Goal: Task Accomplishment & Management: Use online tool/utility

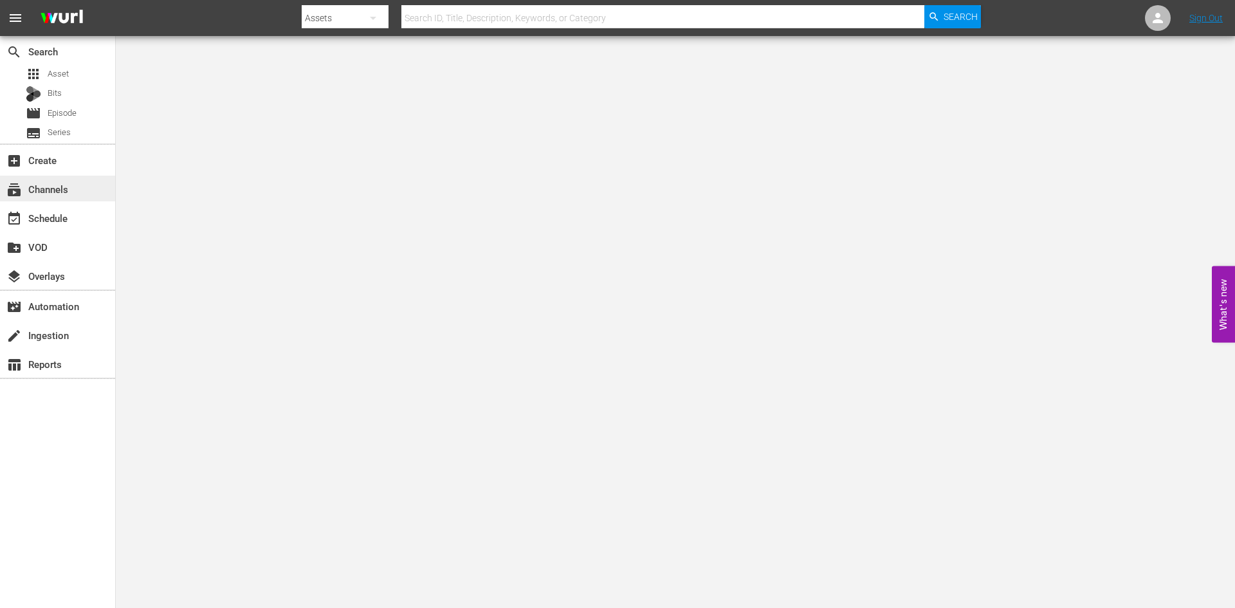
click at [64, 192] on div "subscriptions Channels" at bounding box center [36, 187] width 72 height 12
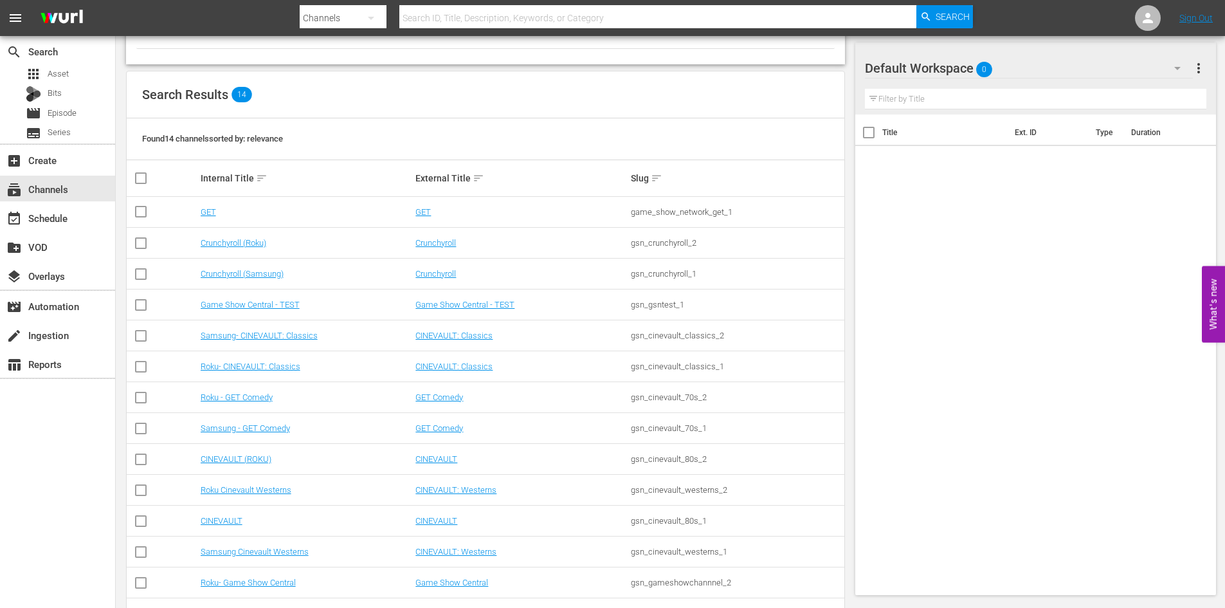
scroll to position [129, 0]
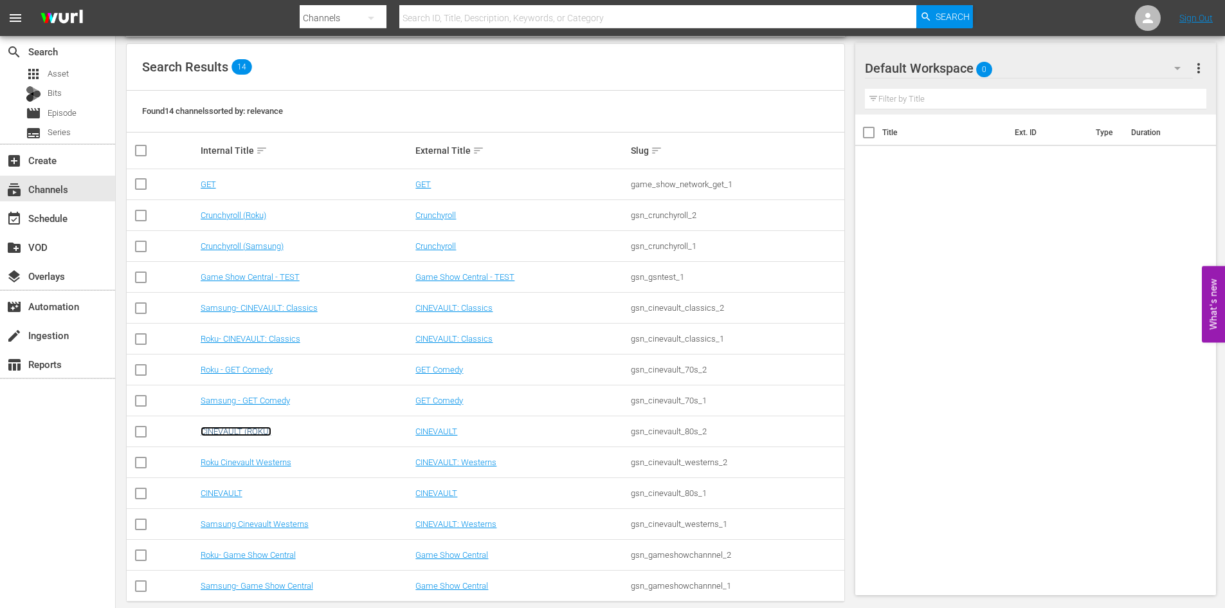
click at [249, 432] on link "CINEVAULT (ROKU)" at bounding box center [236, 431] width 71 height 10
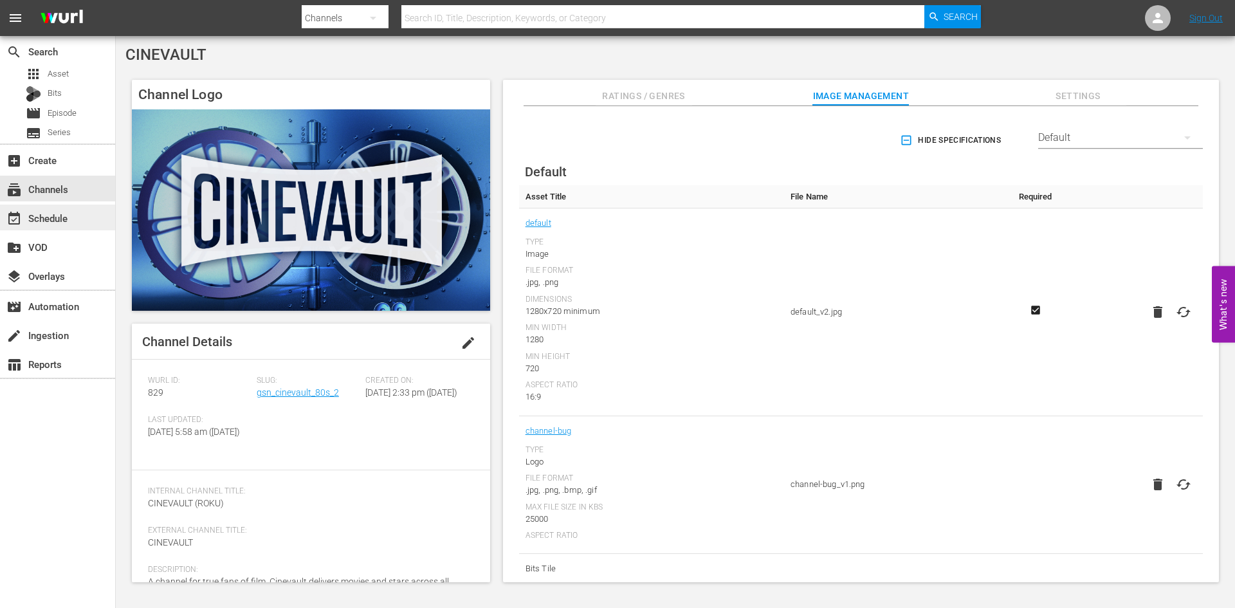
click at [66, 215] on div "event_available Schedule" at bounding box center [36, 216] width 72 height 12
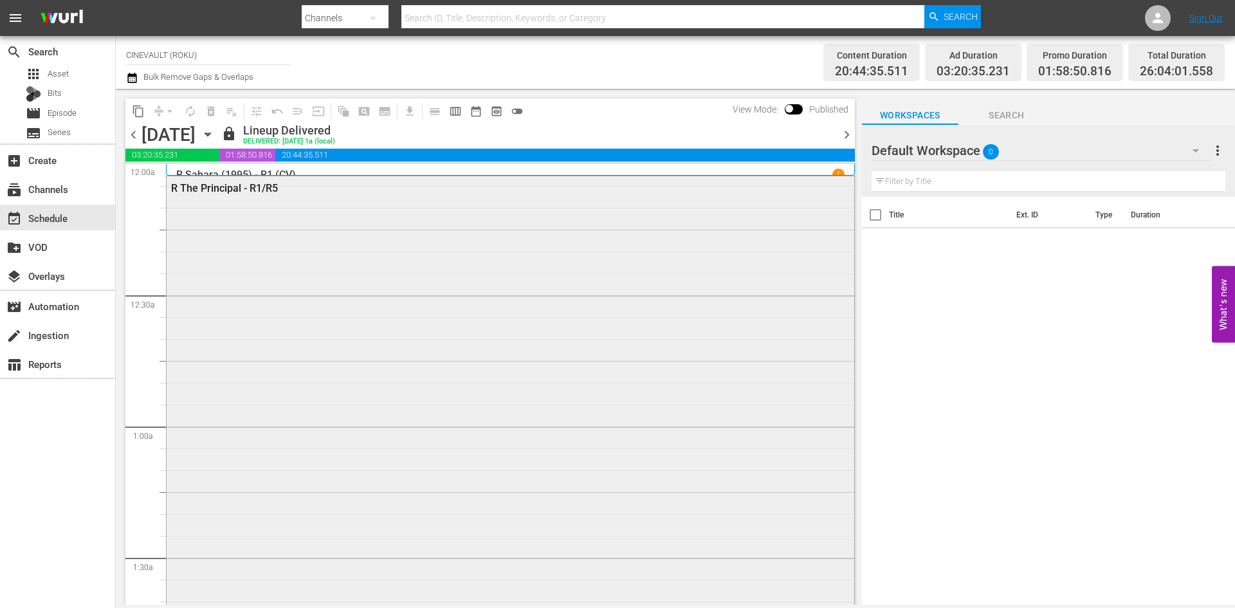
scroll to position [193, 0]
click at [215, 139] on icon "button" at bounding box center [208, 134] width 14 height 14
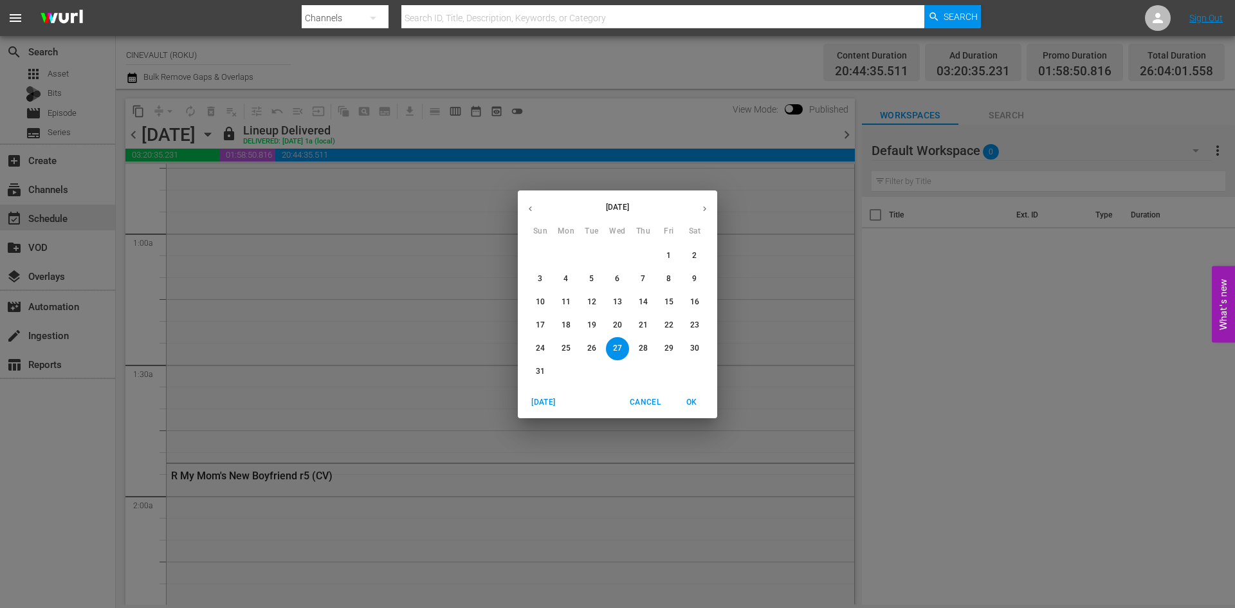
click at [702, 205] on icon "button" at bounding box center [705, 209] width 10 height 10
click at [567, 286] on button "8" at bounding box center [565, 279] width 23 height 23
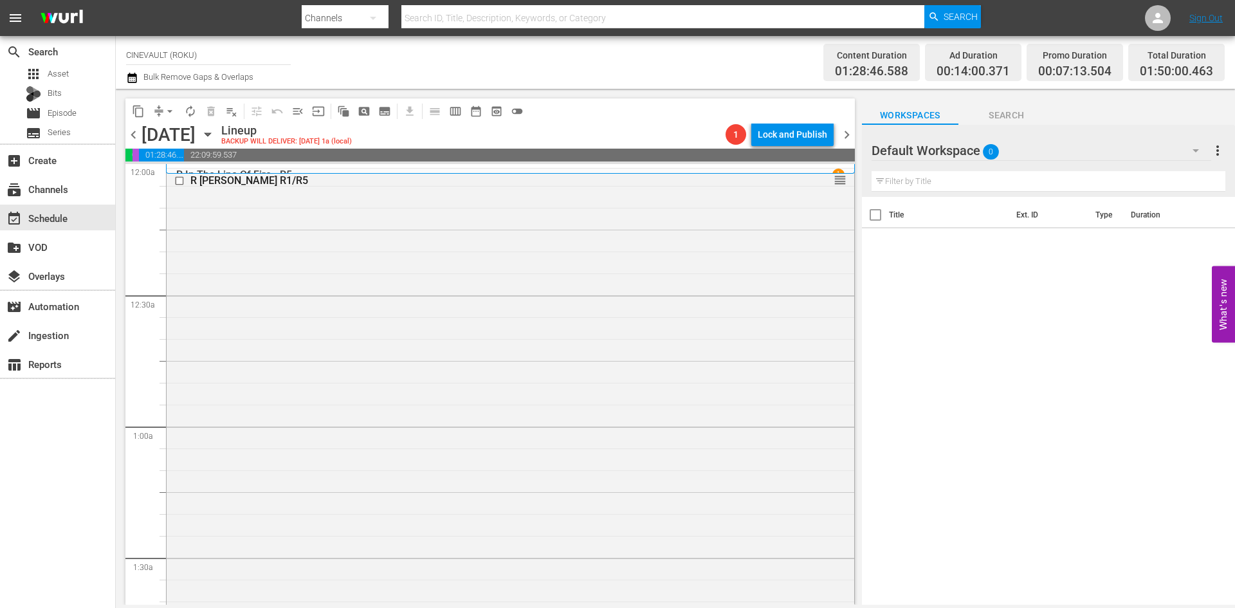
click at [1014, 160] on div "Default Workspace 0" at bounding box center [1041, 150] width 340 height 36
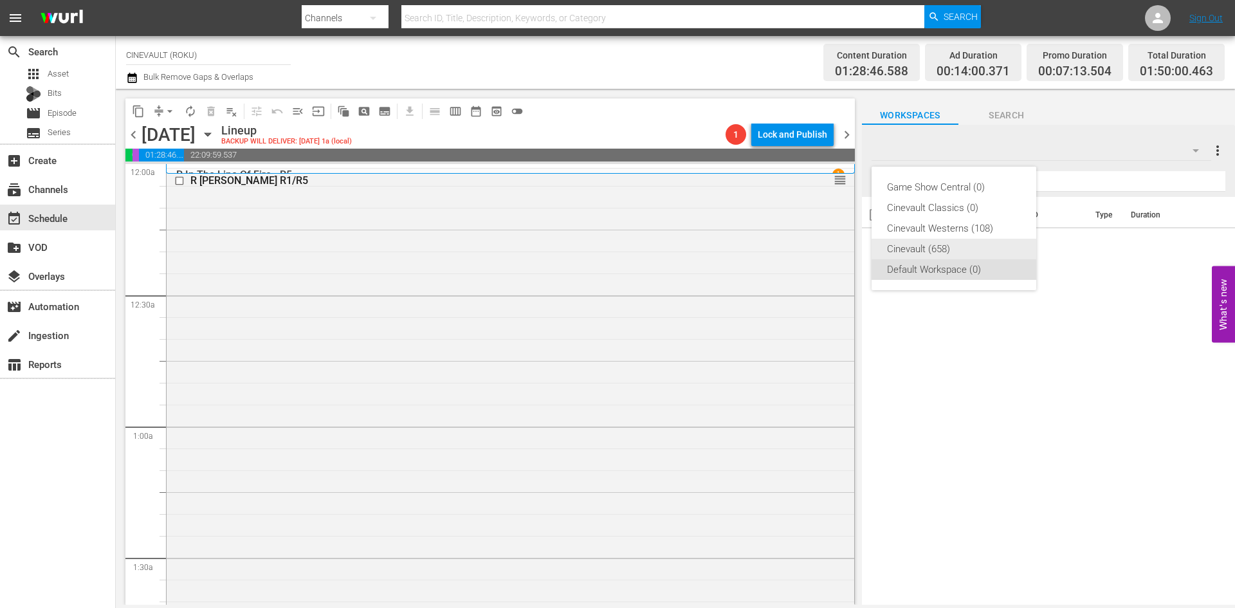
click at [952, 247] on div "Cinevault (658)" at bounding box center [954, 249] width 134 height 21
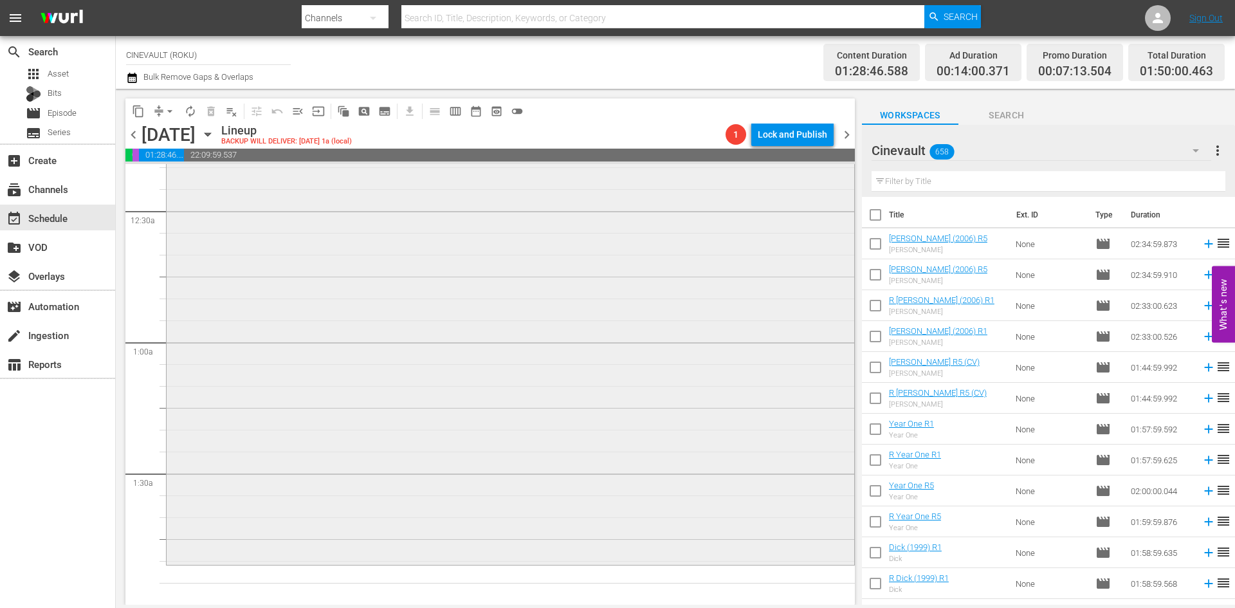
scroll to position [193, 0]
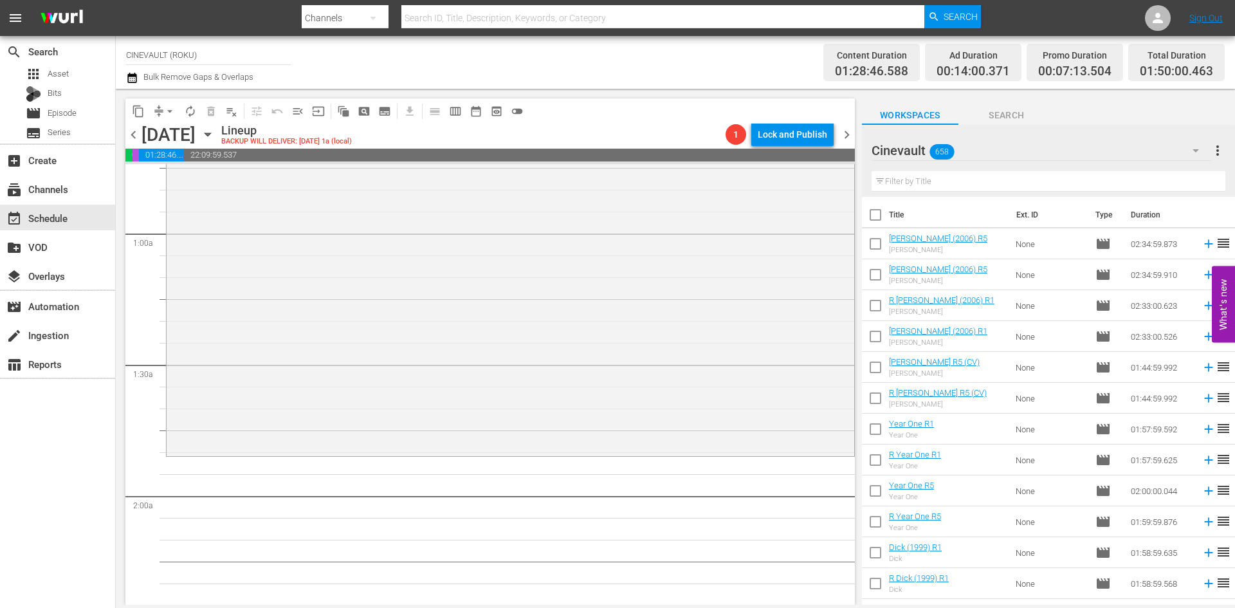
click at [981, 182] on input "text" at bounding box center [1048, 181] width 354 height 21
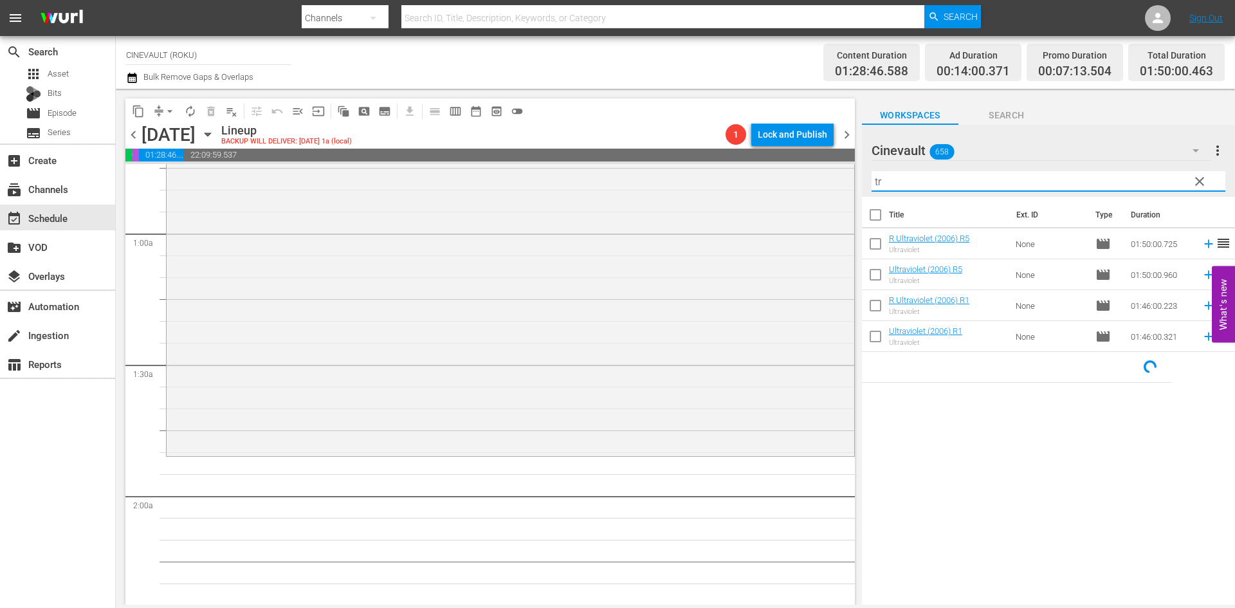
type input "t"
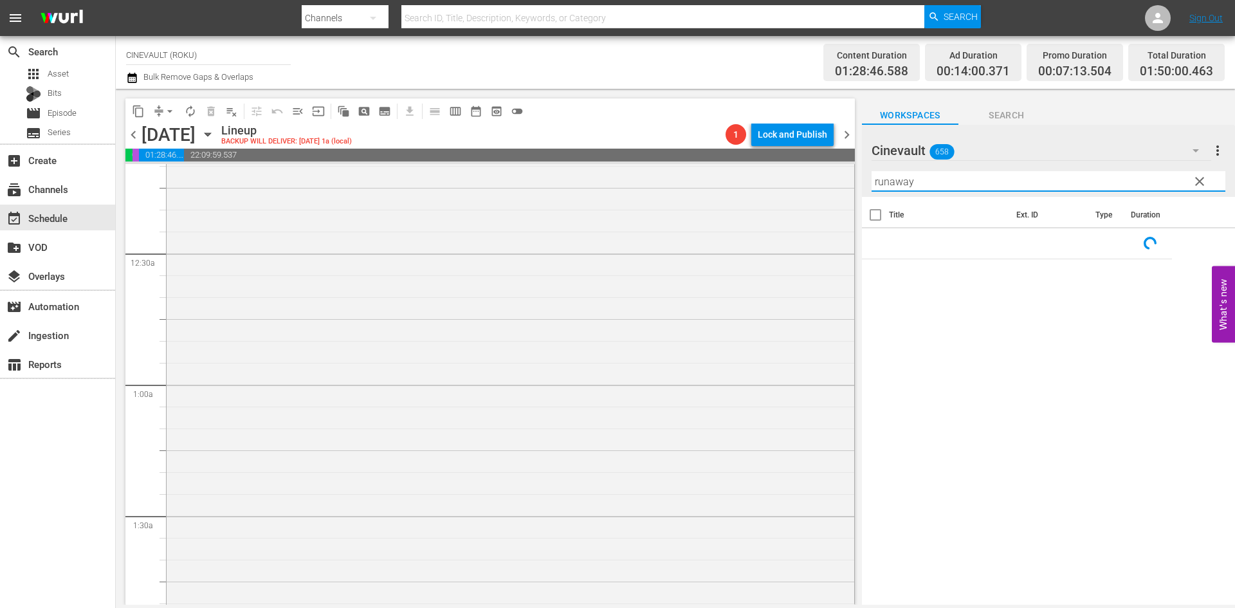
scroll to position [64, 0]
click at [924, 185] on input "runaway" at bounding box center [1048, 181] width 354 height 21
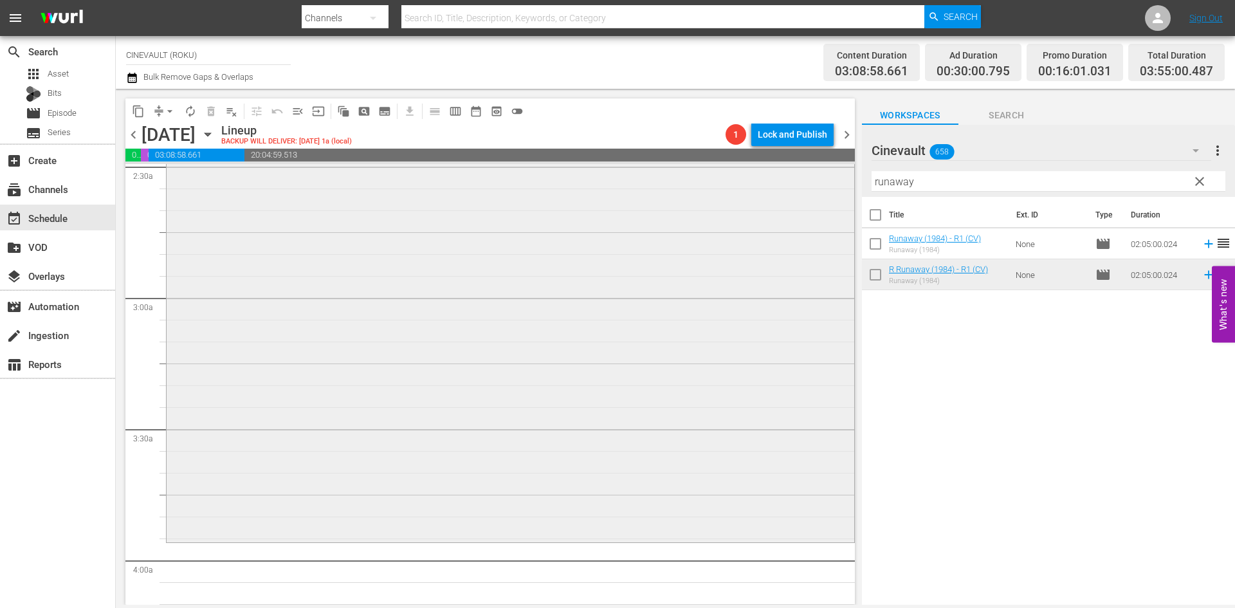
scroll to position [707, 0]
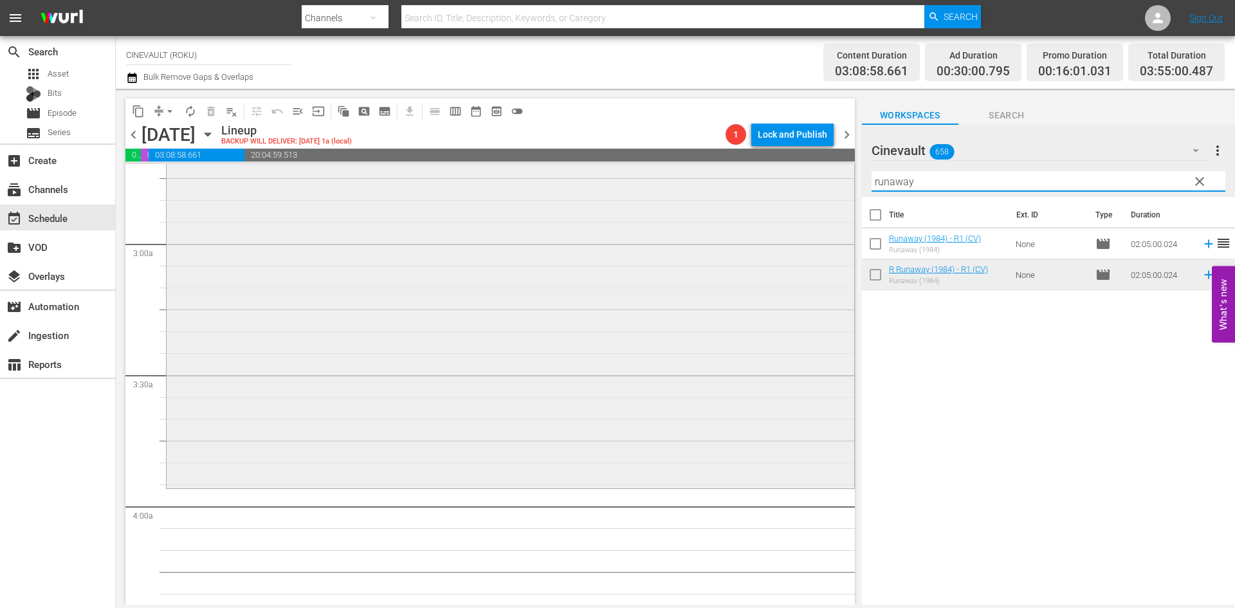
drag, startPoint x: 963, startPoint y: 187, endPoint x: 754, endPoint y: 190, distance: 208.4
click at [754, 190] on div "content_copy compress arrow_drop_down autorenew_outlined delete_forever_outline…" at bounding box center [675, 347] width 1119 height 516
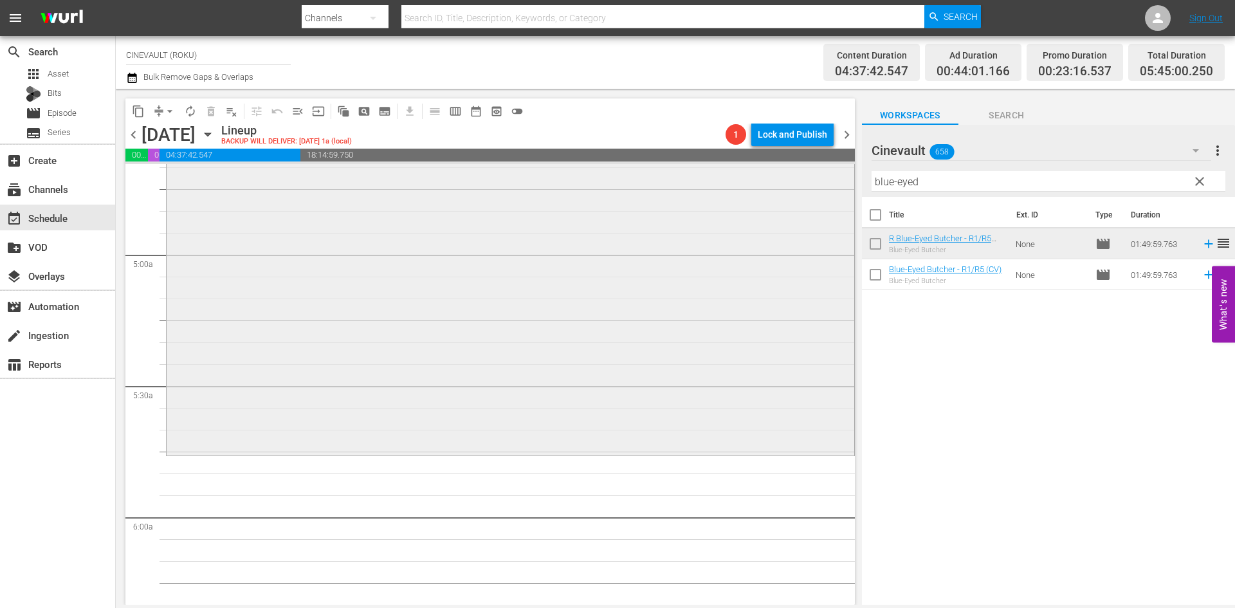
scroll to position [1222, 0]
drag, startPoint x: 961, startPoint y: 179, endPoint x: 868, endPoint y: 206, distance: 96.3
click at [868, 206] on div "Cinevault 658 Cinevault more_vert clear Filter by Title blue-eyed Title Ext. ID…" at bounding box center [1048, 368] width 373 height 487
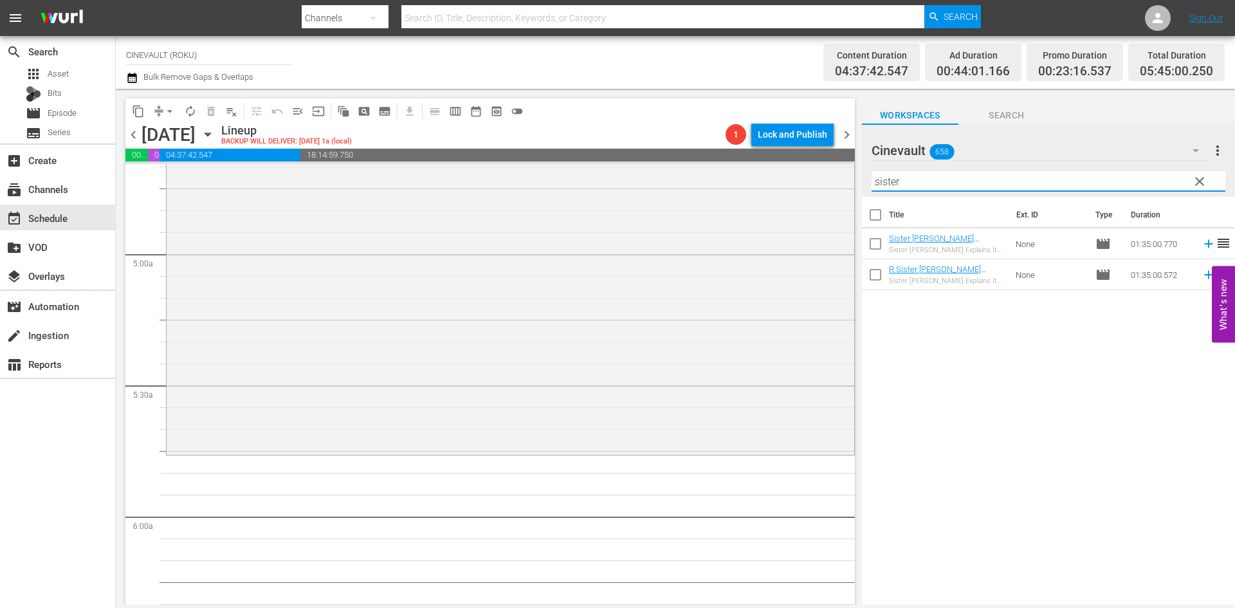
type input "sister"
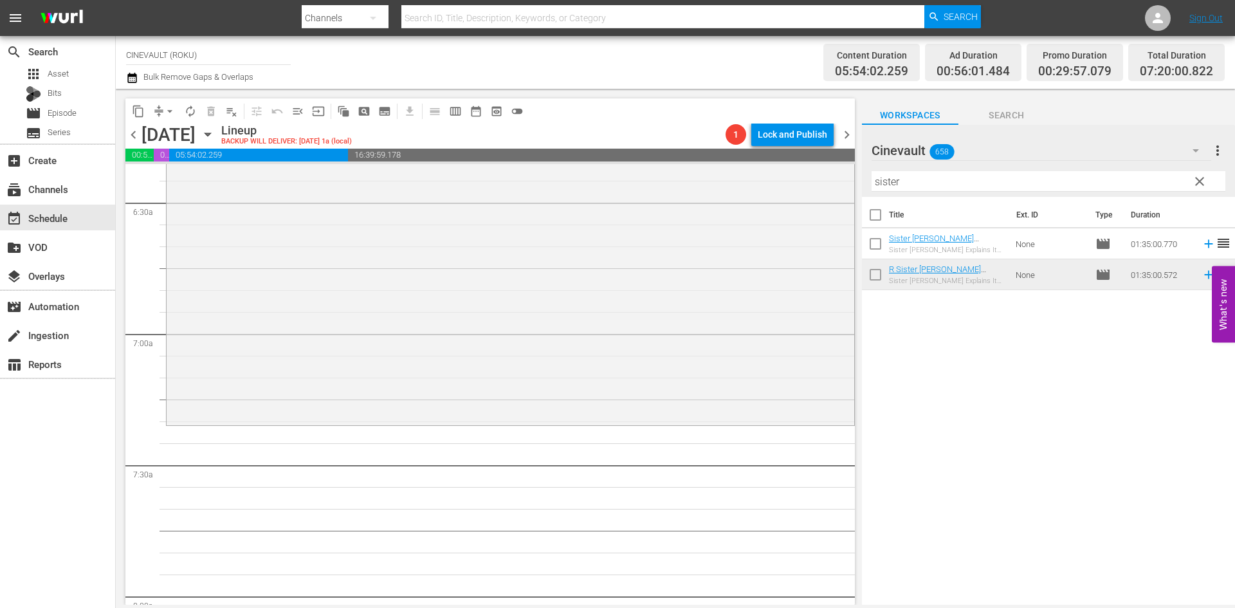
scroll to position [1672, 0]
drag, startPoint x: 917, startPoint y: 187, endPoint x: 835, endPoint y: 164, distance: 85.3
click at [835, 164] on div "content_copy compress arrow_drop_down autorenew_outlined delete_forever_outline…" at bounding box center [675, 347] width 1119 height 516
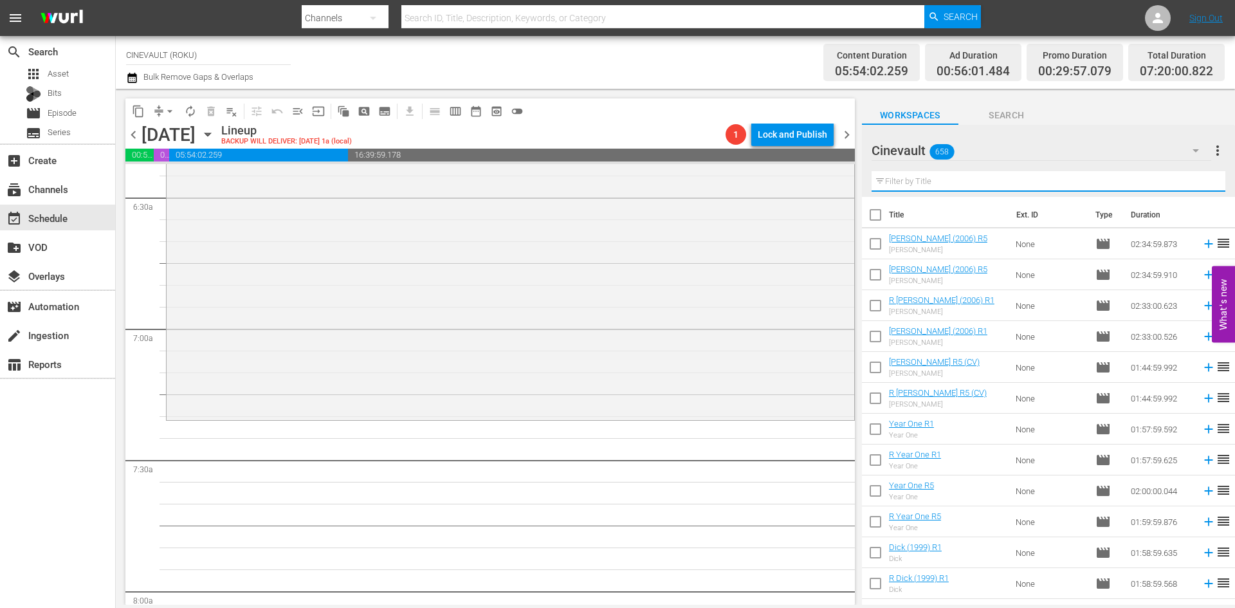
click at [933, 182] on input "text" at bounding box center [1048, 181] width 354 height 21
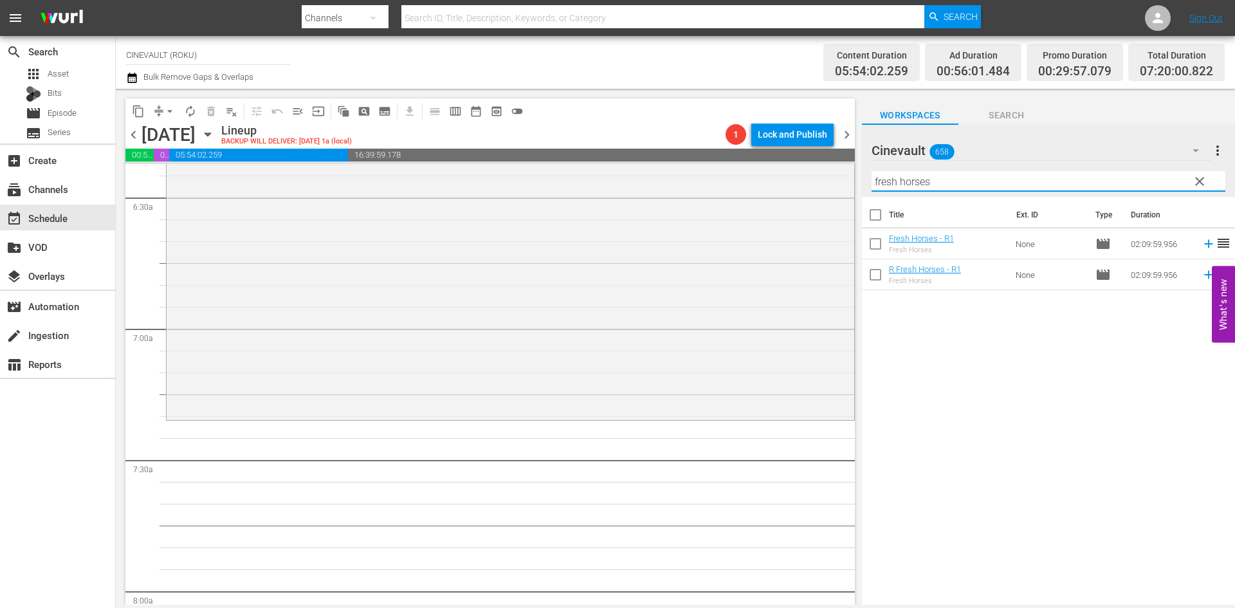
type input "fresh horses"
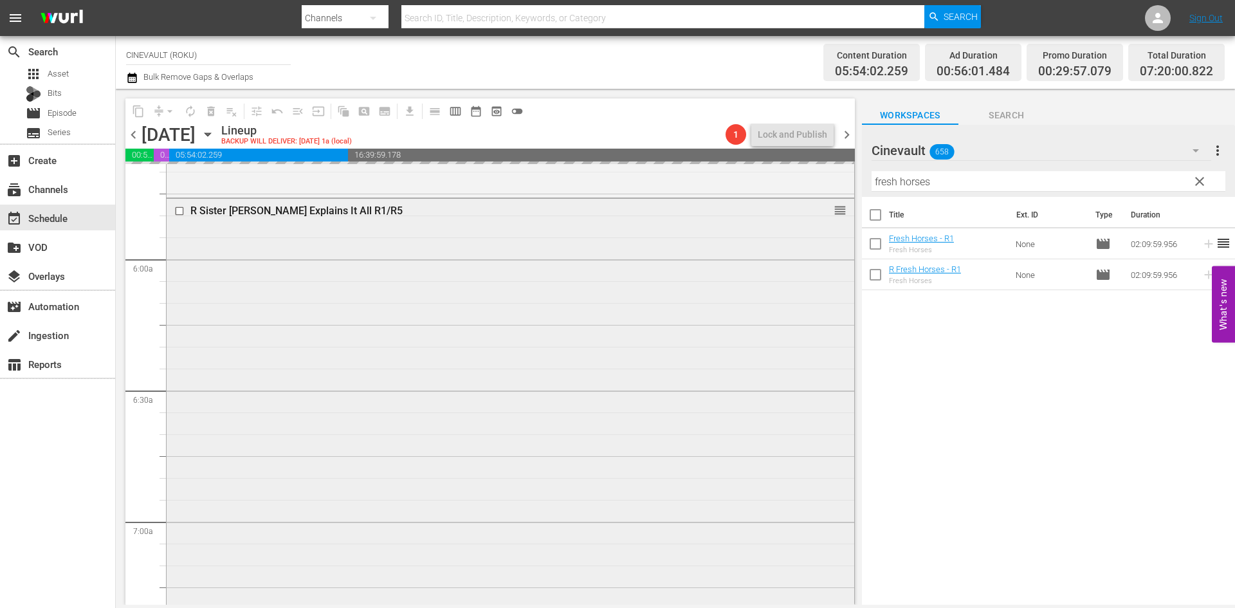
scroll to position [1415, 0]
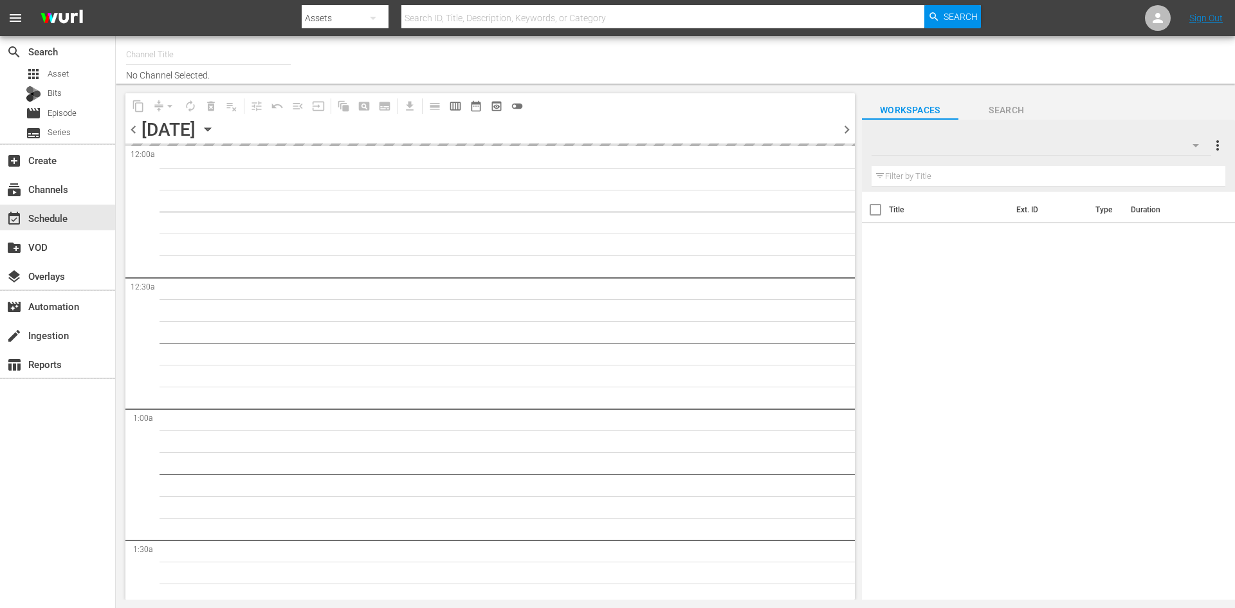
type input "CINEVAULT (ROKU) (829)"
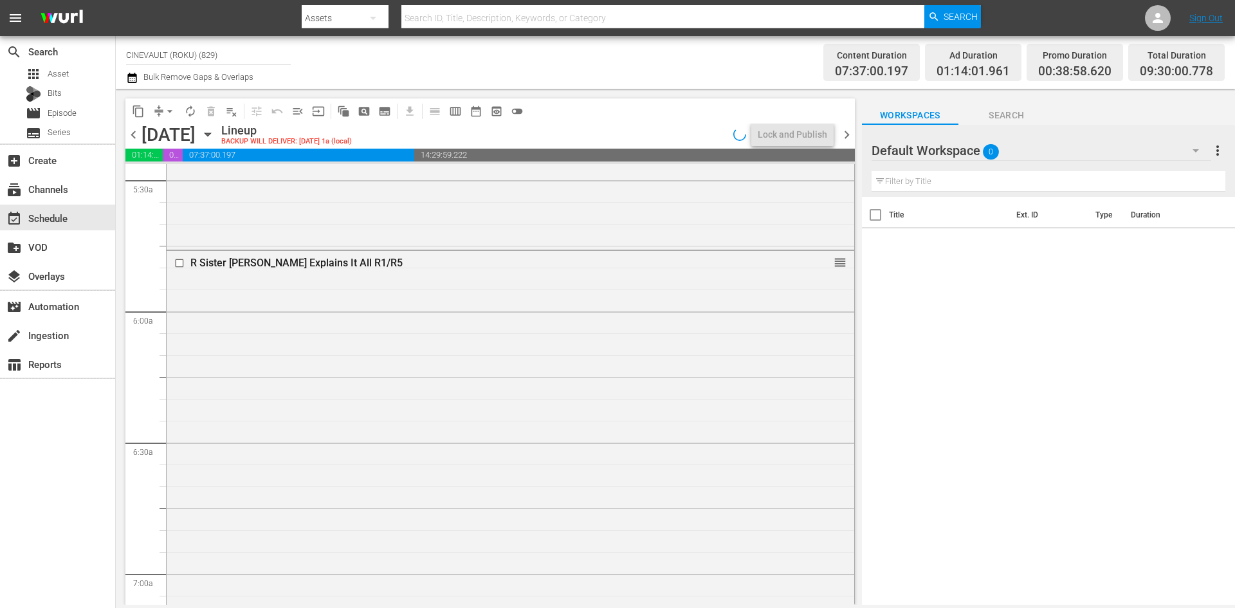
scroll to position [1543, 0]
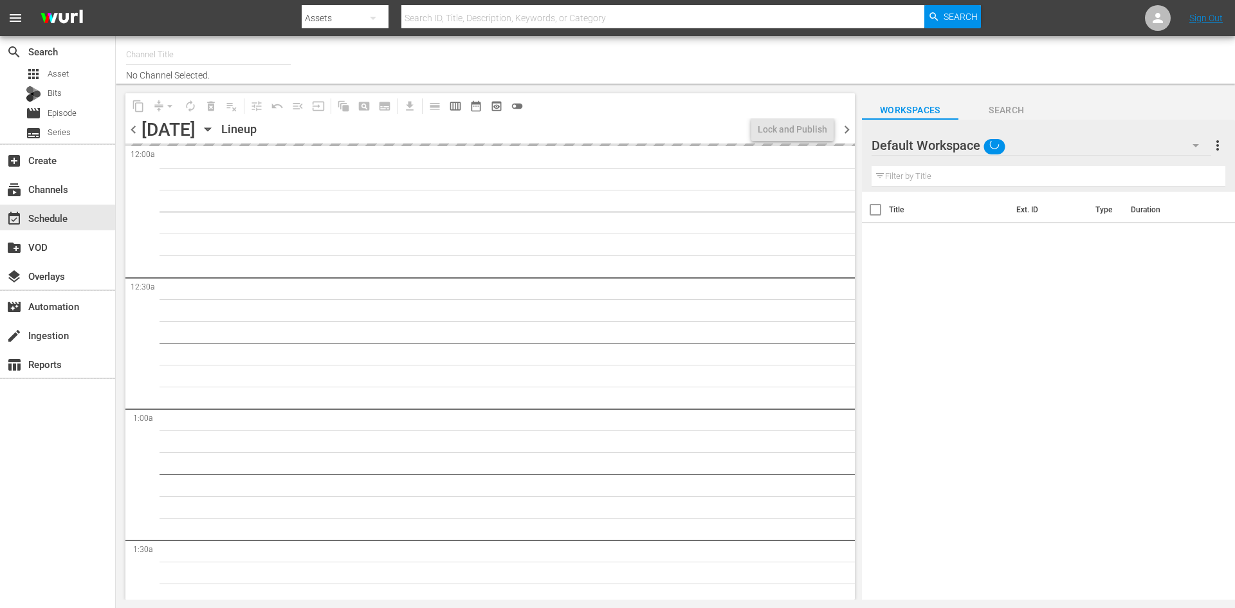
type input "CINEVAULT (ROKU) (829)"
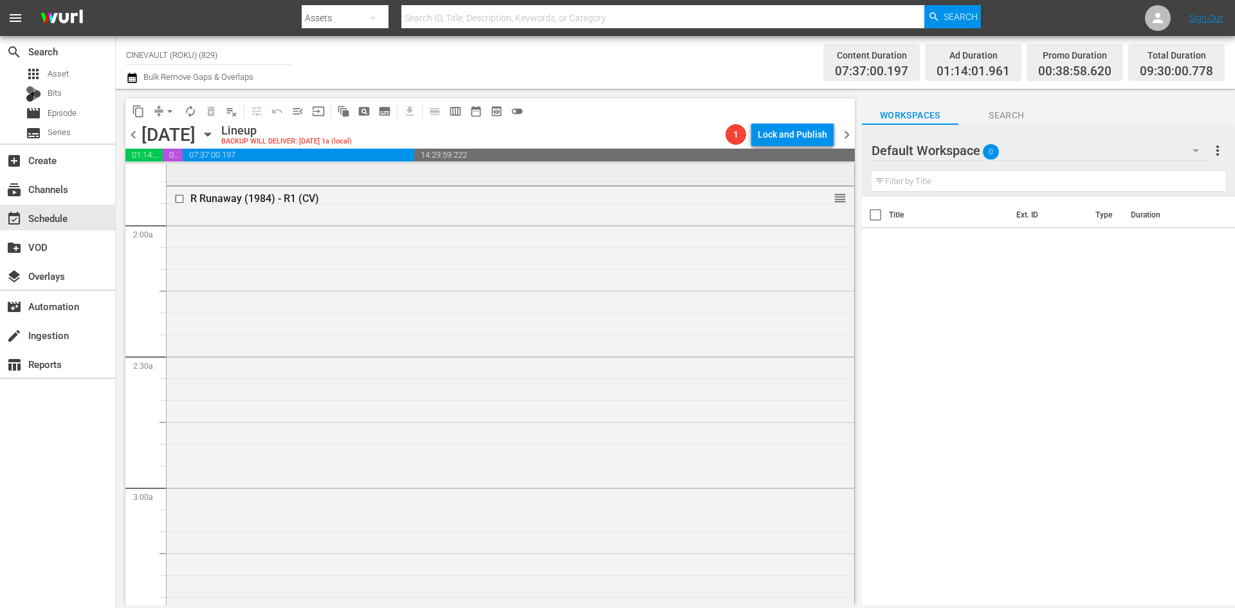
scroll to position [579, 0]
click at [1064, 147] on div "Default Workspace 0" at bounding box center [1041, 150] width 340 height 36
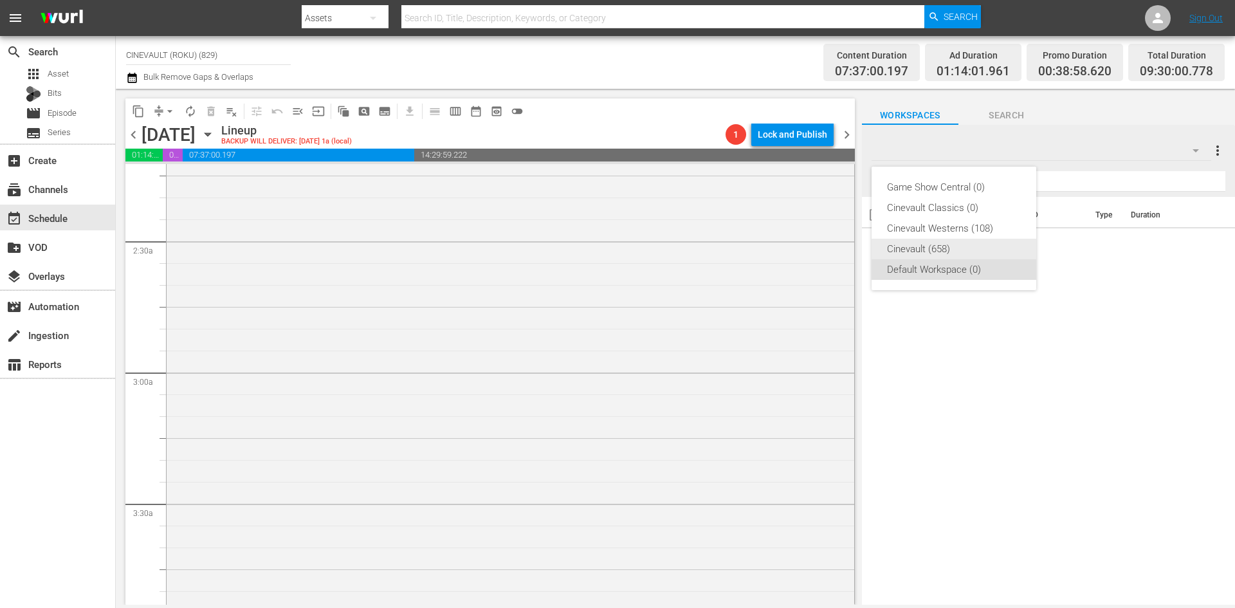
click at [926, 250] on div "Cinevault (658)" at bounding box center [954, 249] width 134 height 21
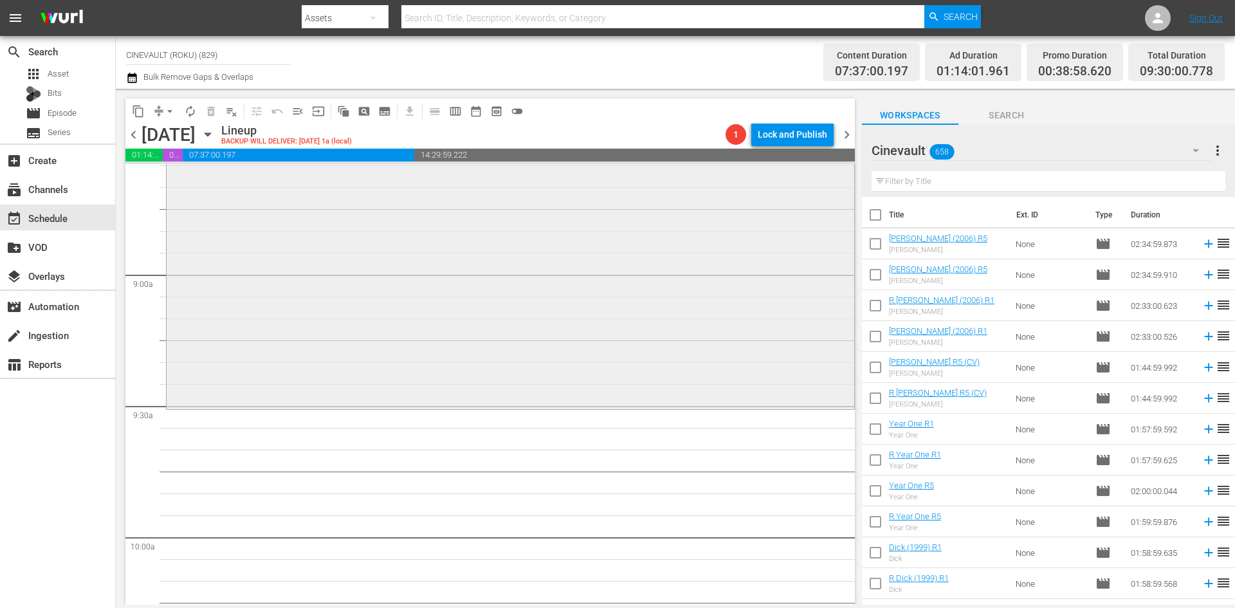
scroll to position [2315, 0]
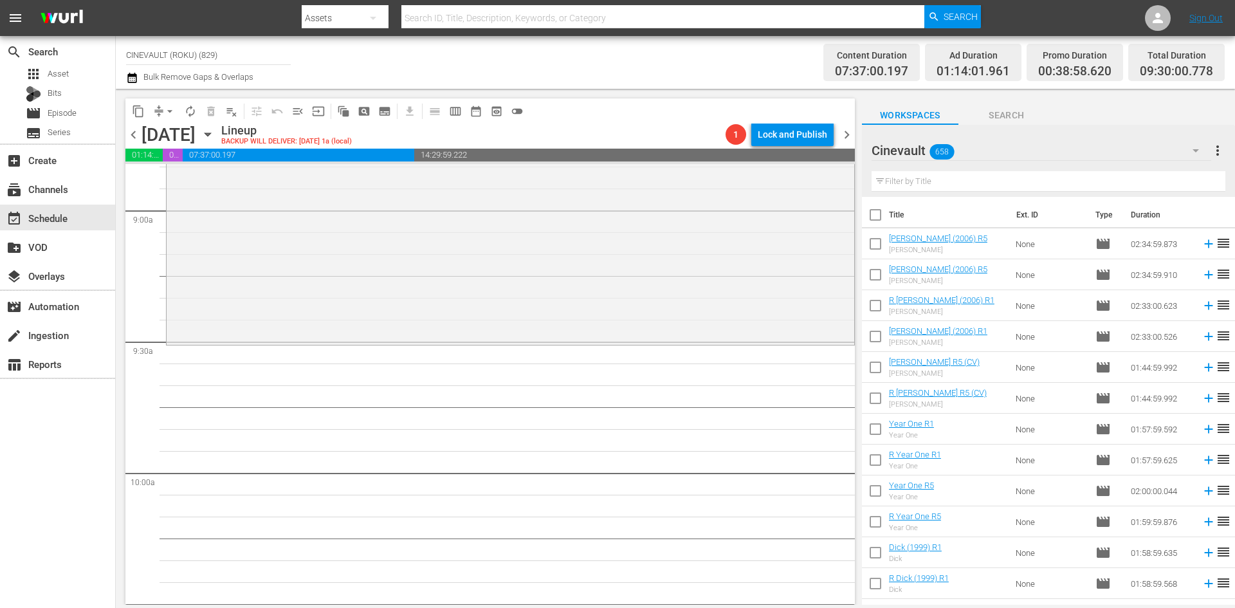
click at [1089, 183] on input "text" at bounding box center [1048, 181] width 354 height 21
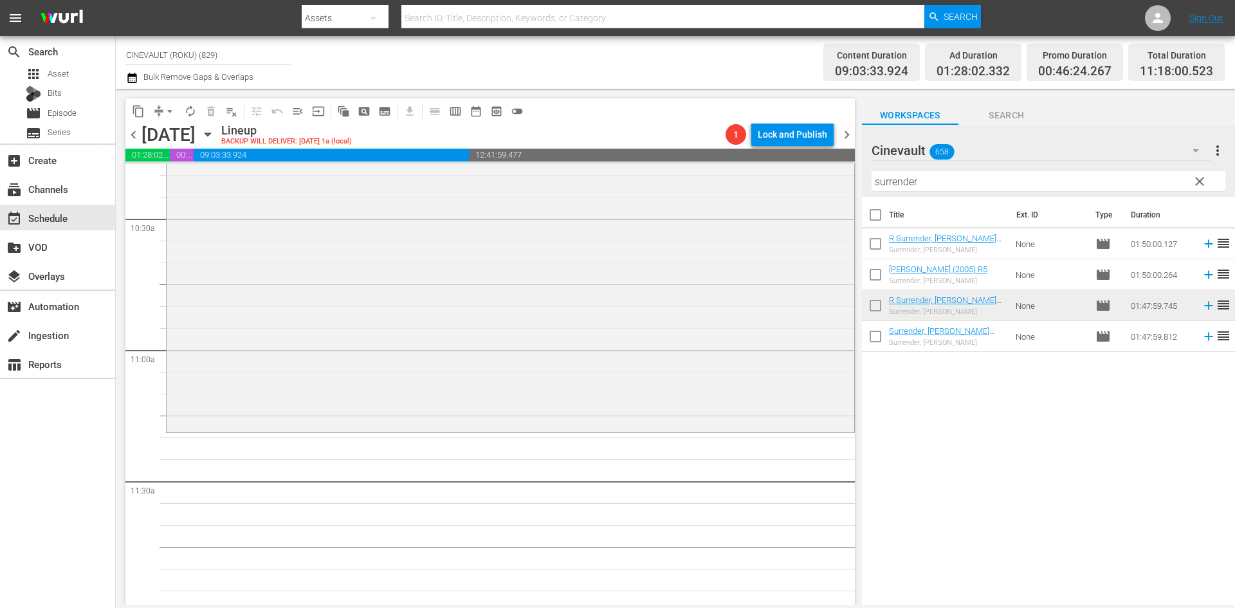
scroll to position [2701, 0]
drag, startPoint x: 958, startPoint y: 185, endPoint x: 853, endPoint y: 183, distance: 104.9
click at [853, 183] on div "content_copy compress arrow_drop_down autorenew_outlined delete_forever_outline…" at bounding box center [675, 347] width 1119 height 516
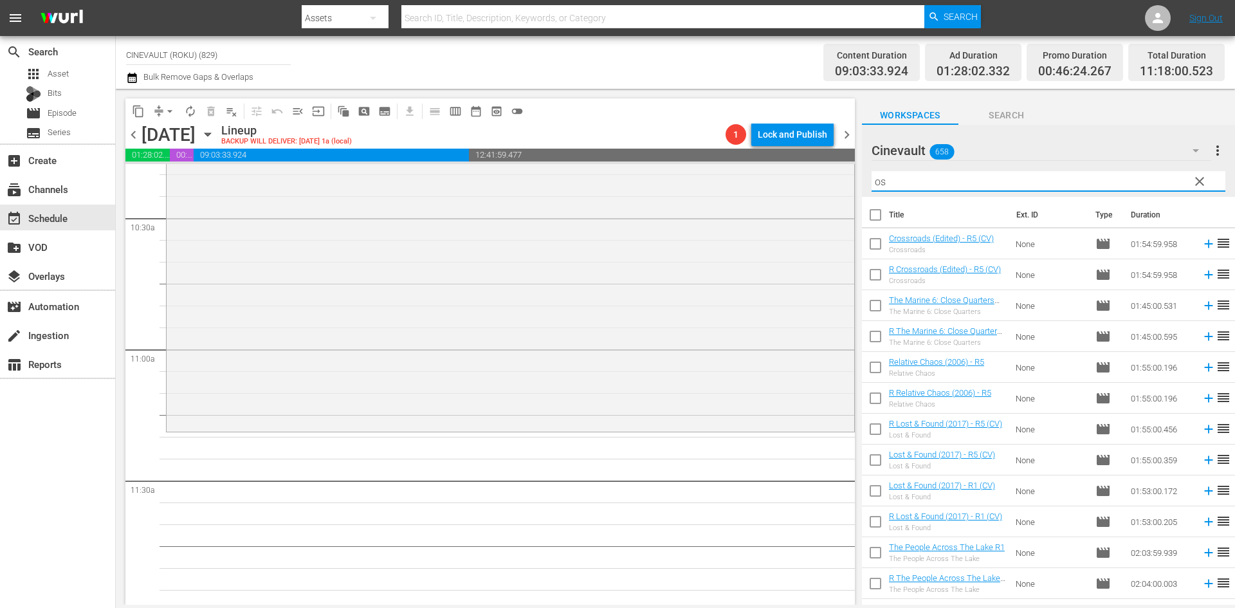
type input "o"
type input "lo"
click at [1194, 185] on span "clear" at bounding box center [1199, 181] width 15 height 15
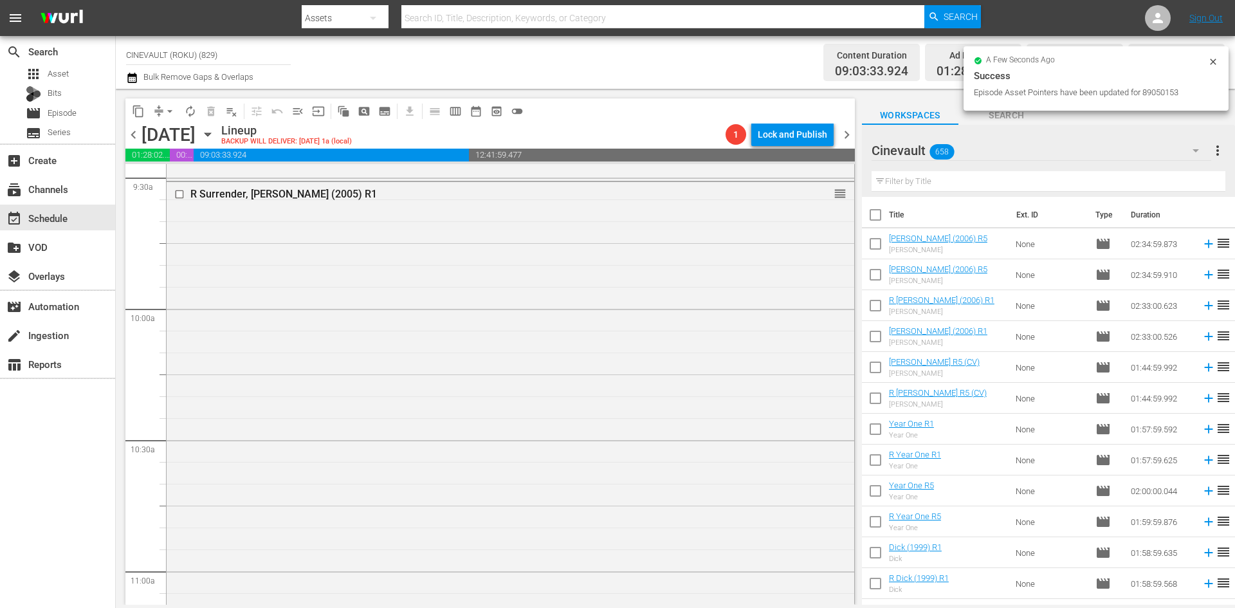
scroll to position [2508, 0]
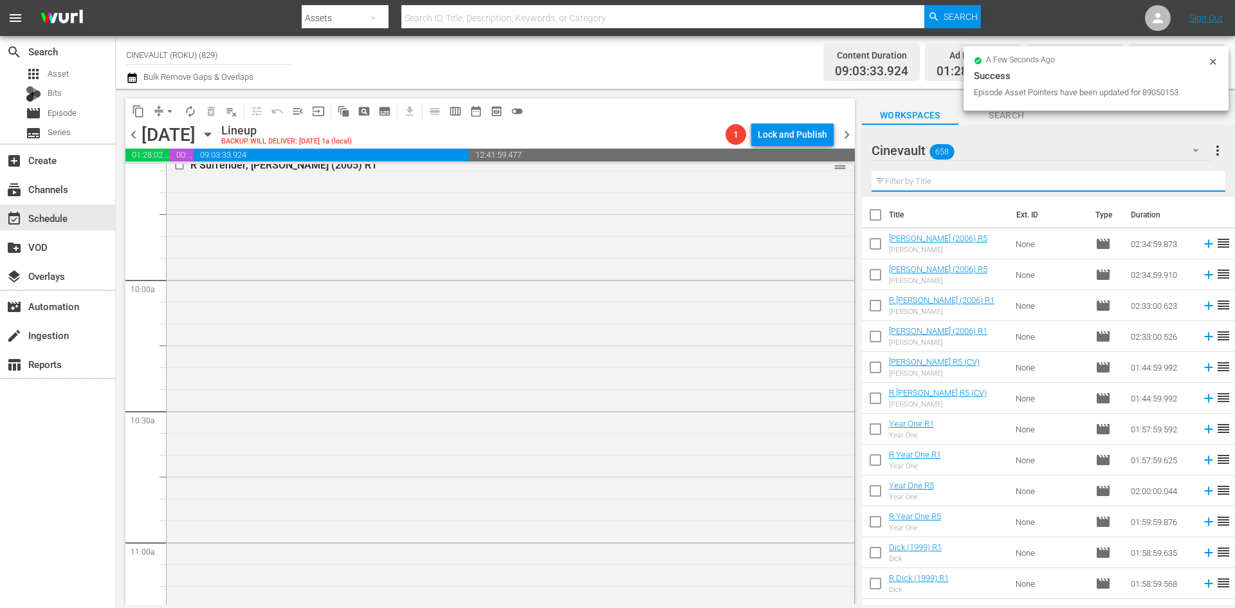
click at [1001, 172] on input "text" at bounding box center [1048, 181] width 354 height 21
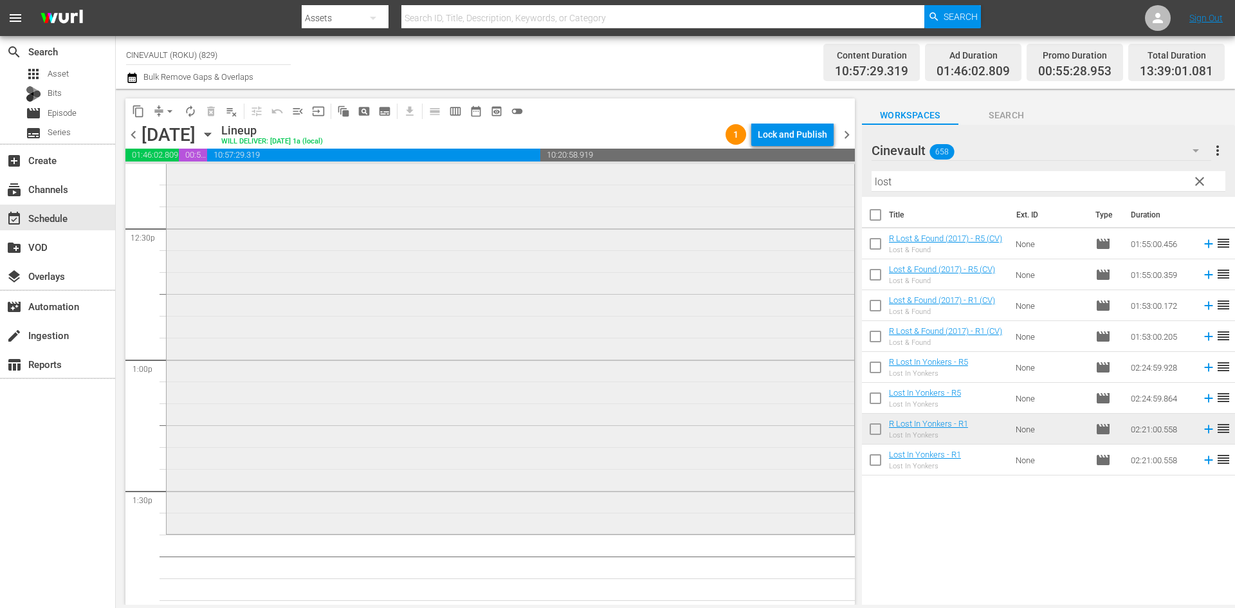
scroll to position [3280, 0]
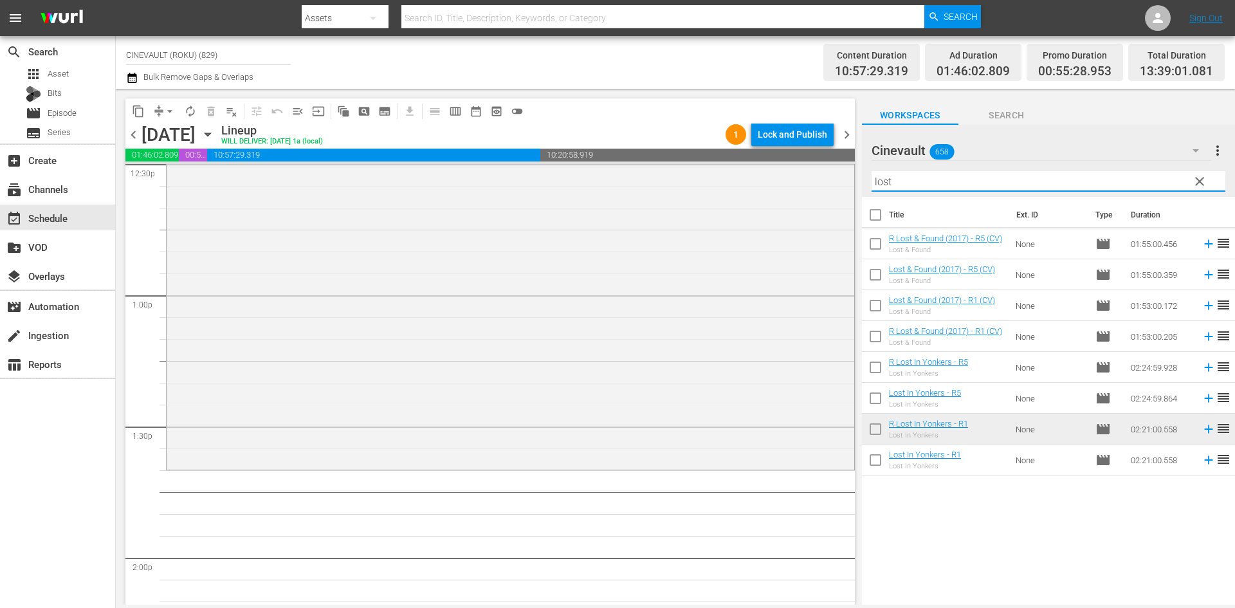
drag, startPoint x: 939, startPoint y: 179, endPoint x: 849, endPoint y: 168, distance: 90.7
click at [849, 168] on div "content_copy compress arrow_drop_down autorenew_outlined delete_forever_outline…" at bounding box center [675, 347] width 1119 height 516
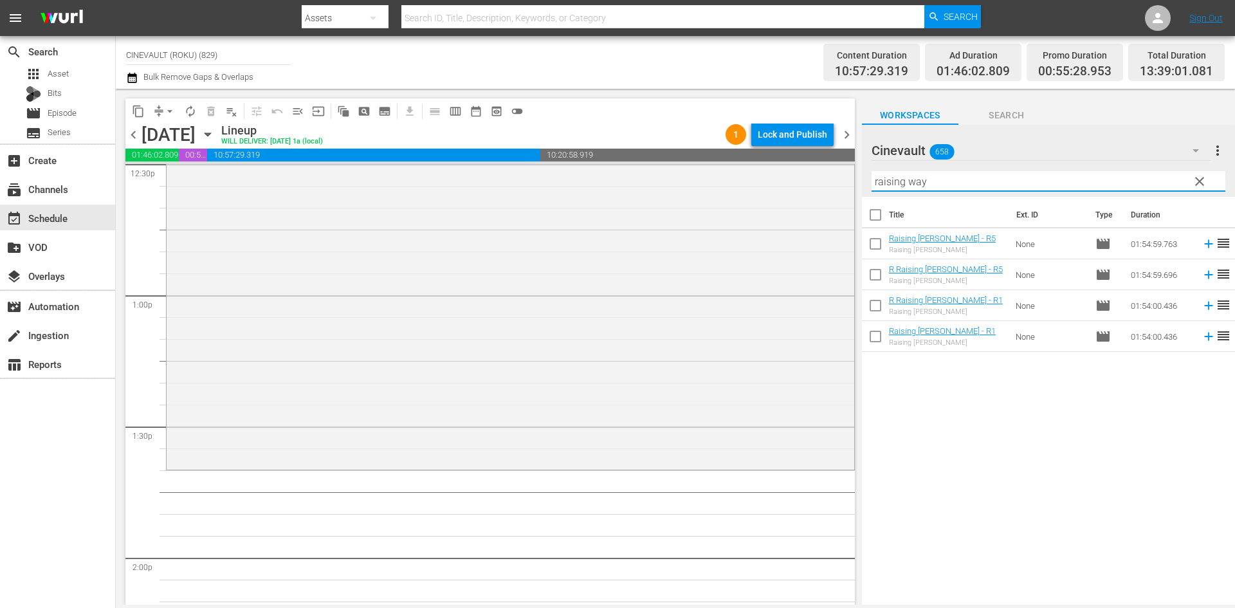
type input "raising way"
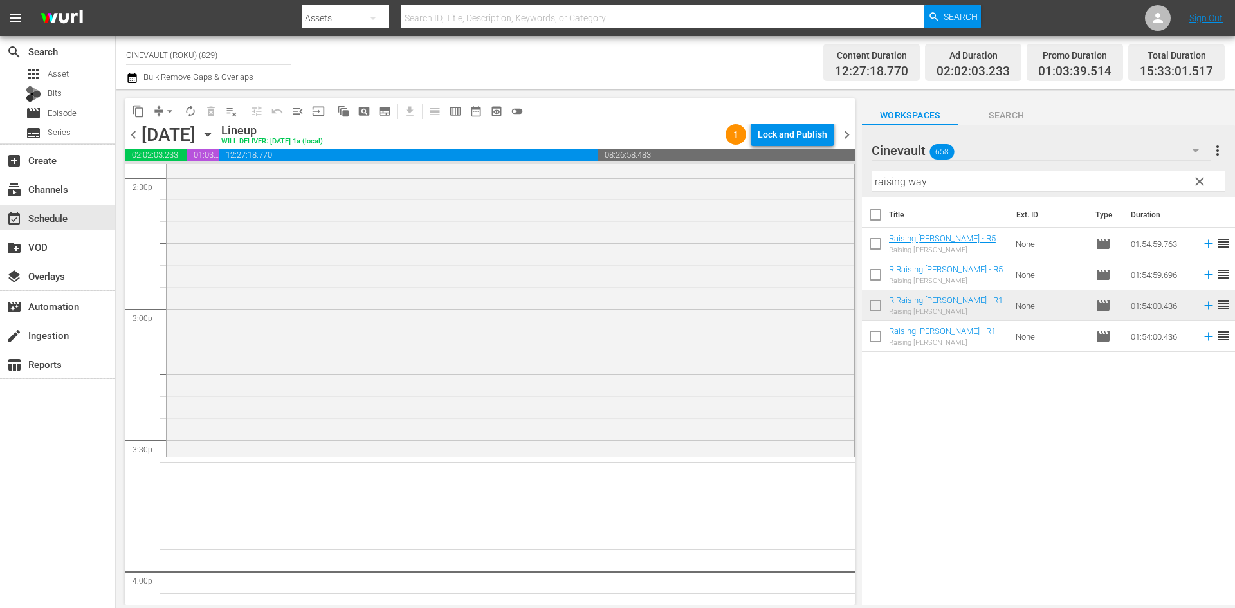
scroll to position [3859, 0]
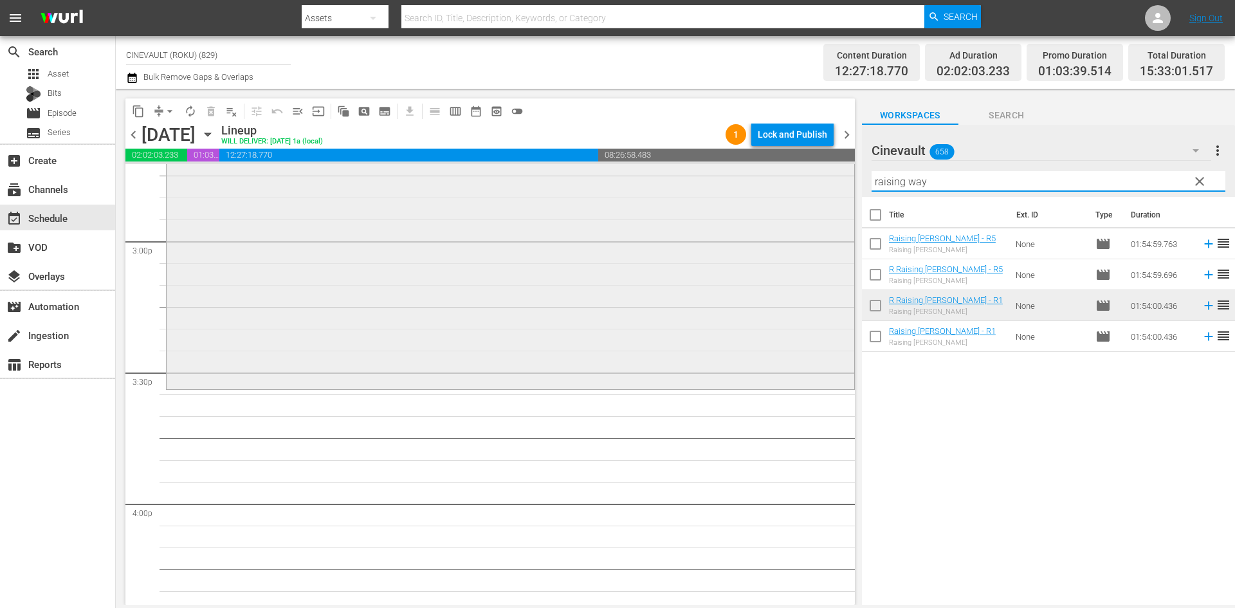
drag, startPoint x: 989, startPoint y: 181, endPoint x: 778, endPoint y: 183, distance: 211.0
click at [778, 183] on div "content_copy compress arrow_drop_down autorenew_outlined delete_forever_outline…" at bounding box center [675, 347] width 1119 height 516
click at [1201, 179] on span "clear" at bounding box center [1199, 181] width 15 height 15
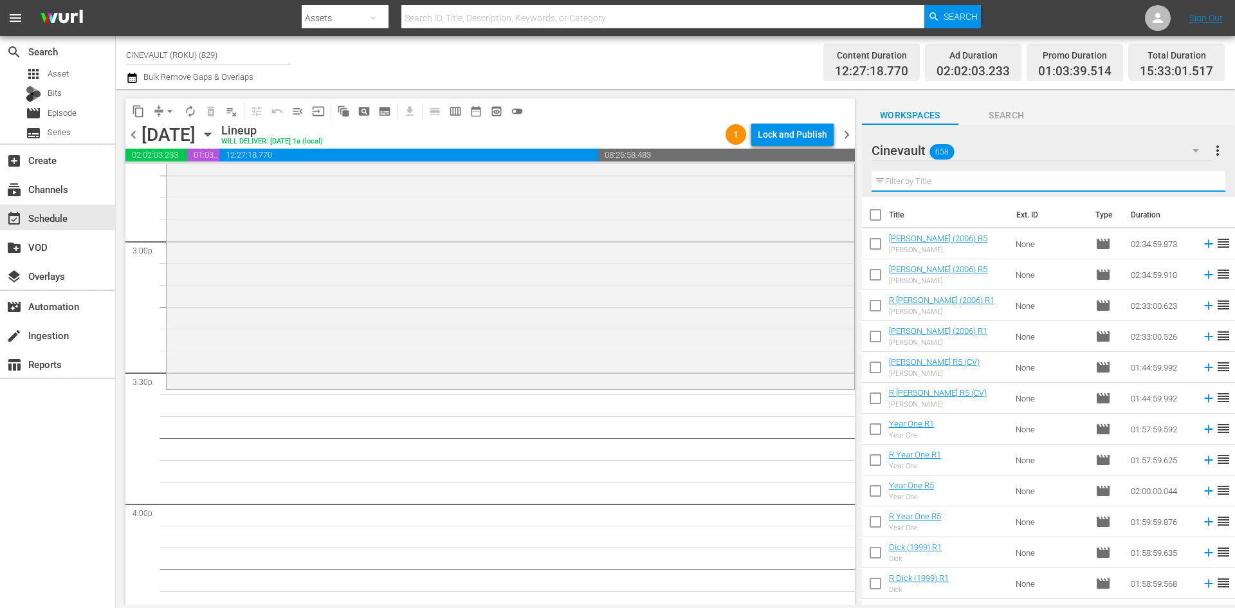
drag, startPoint x: 965, startPoint y: 176, endPoint x: 954, endPoint y: 176, distance: 10.3
click at [954, 176] on input "text" at bounding box center [1048, 181] width 354 height 21
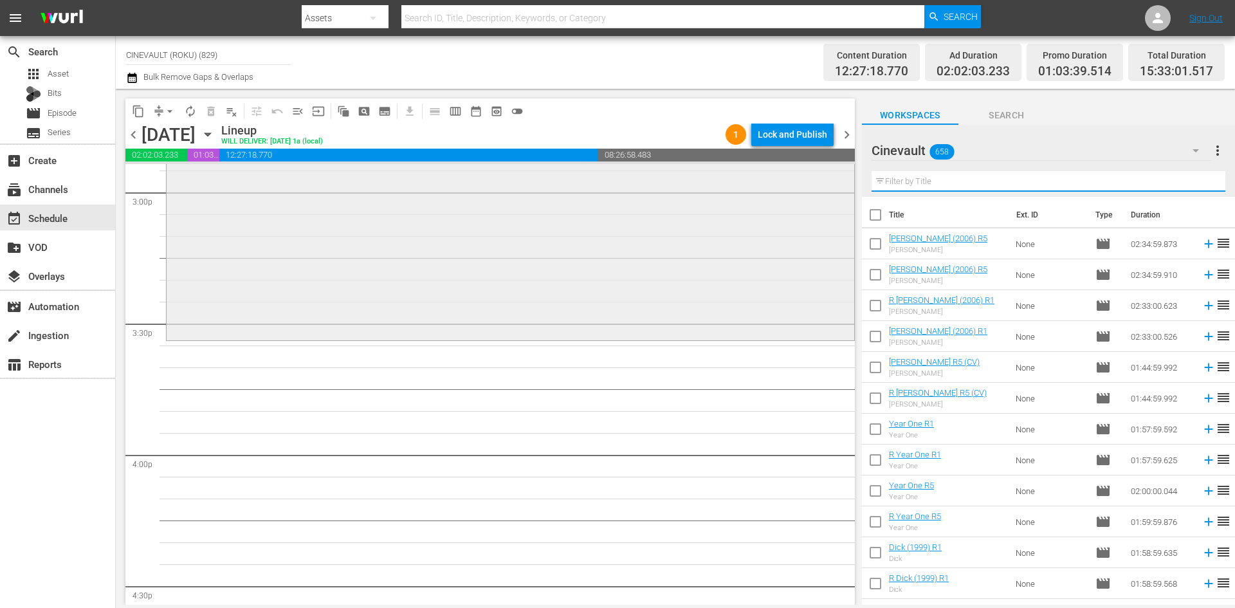
scroll to position [3920, 0]
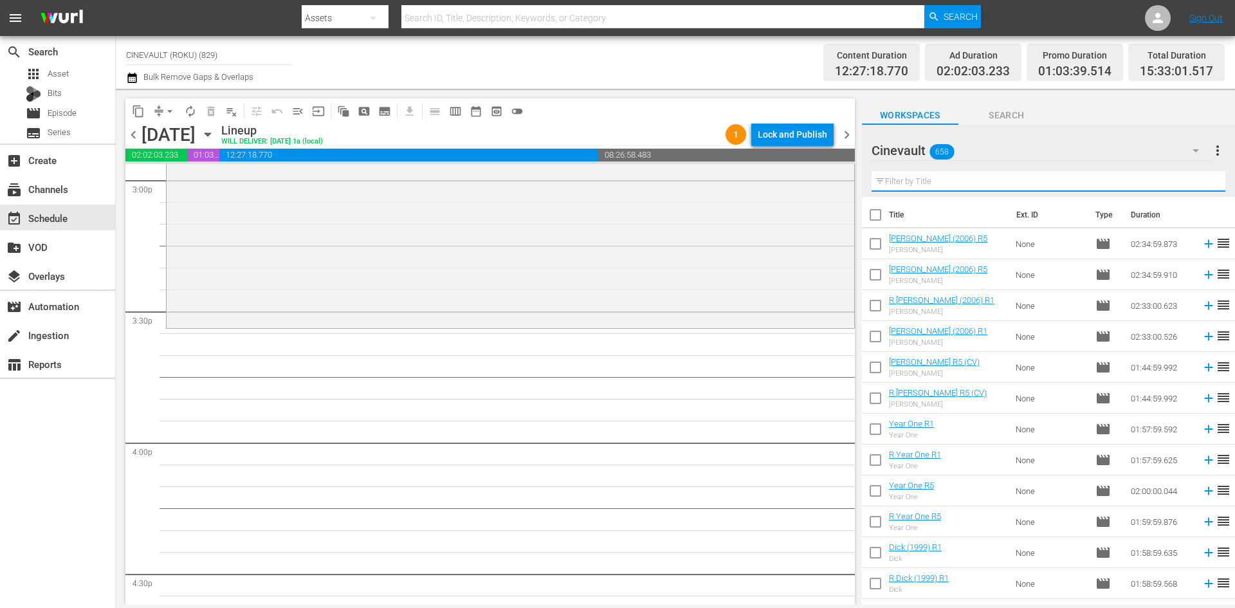
click at [929, 178] on input "text" at bounding box center [1048, 181] width 354 height 21
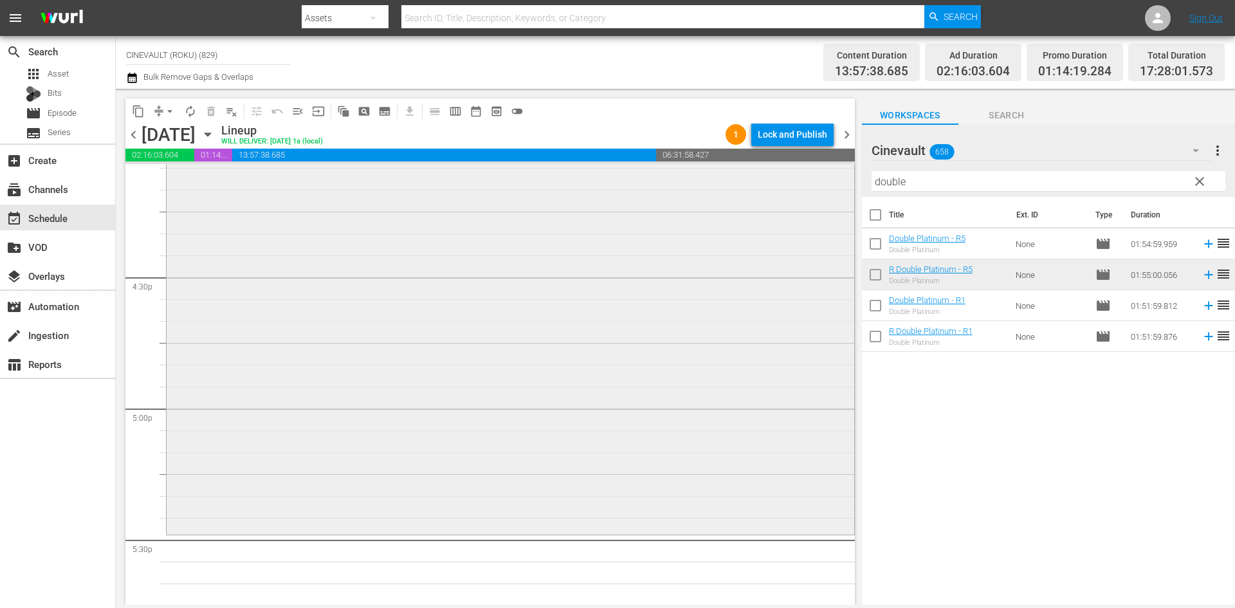
scroll to position [4241, 0]
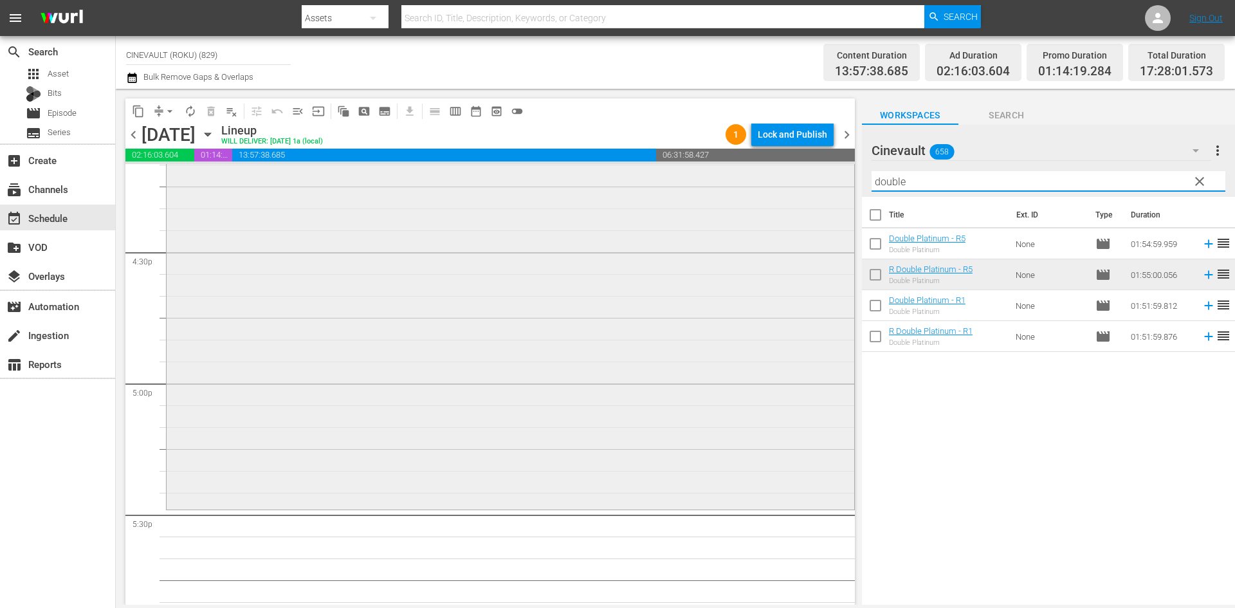
drag, startPoint x: 955, startPoint y: 172, endPoint x: 779, endPoint y: 190, distance: 177.1
click at [779, 190] on div "content_copy compress arrow_drop_down autorenew_outlined delete_forever_outline…" at bounding box center [675, 347] width 1119 height 516
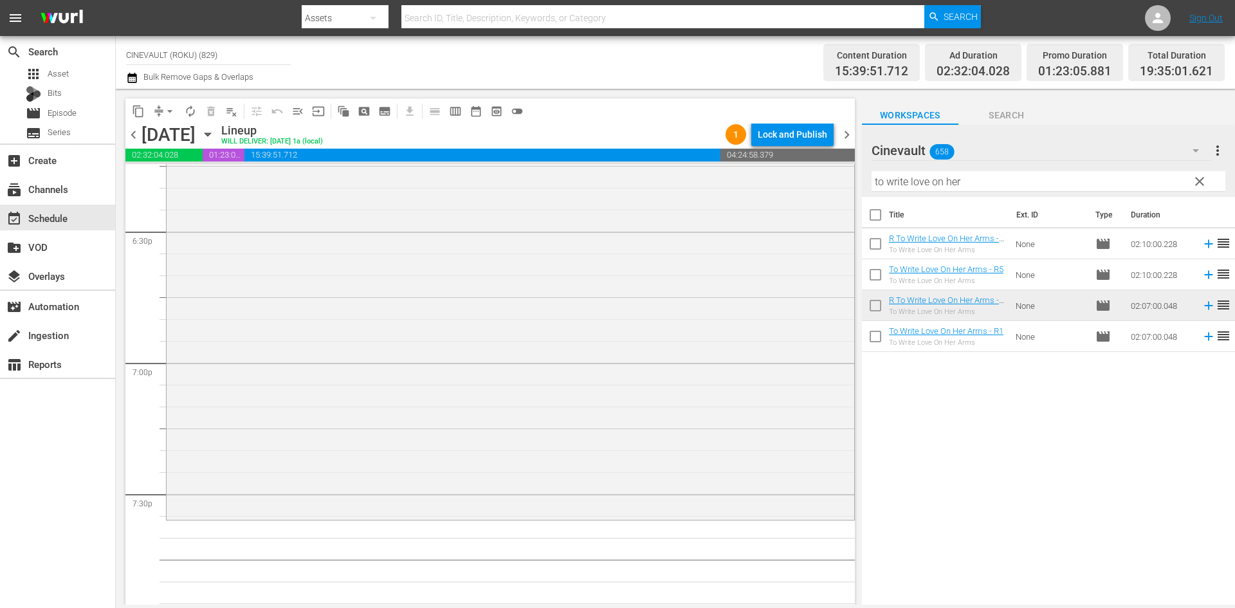
scroll to position [4904, 0]
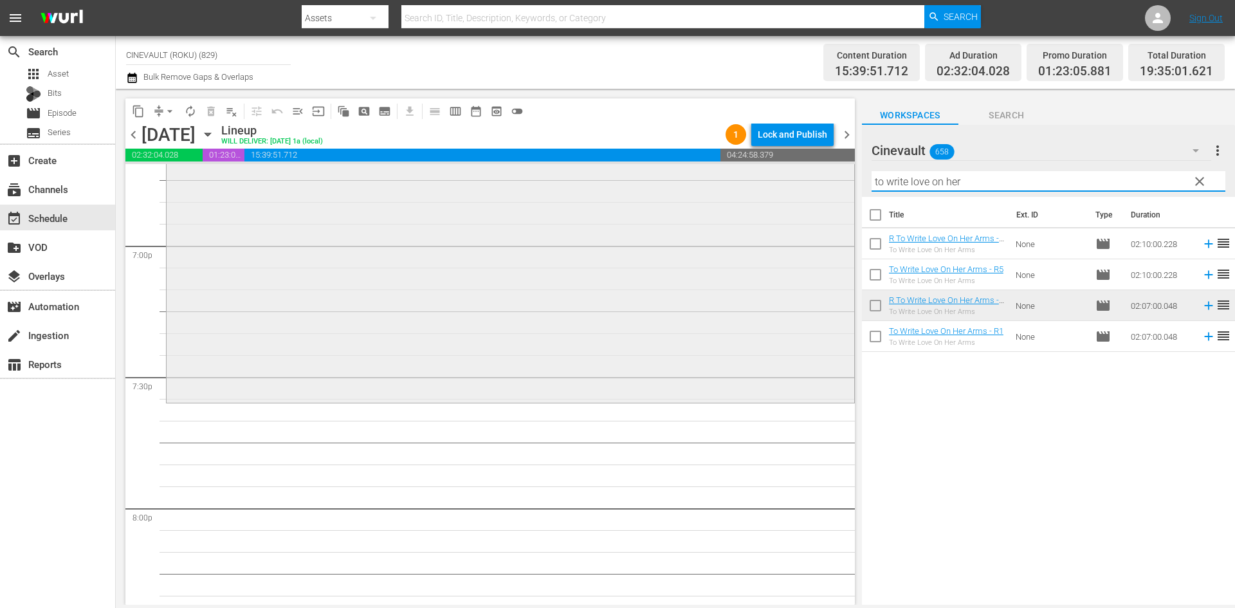
drag, startPoint x: 986, startPoint y: 176, endPoint x: 796, endPoint y: 179, distance: 190.4
click at [796, 179] on div "content_copy compress arrow_drop_down autorenew_outlined delete_forever_outline…" at bounding box center [675, 347] width 1119 height 516
type input "8"
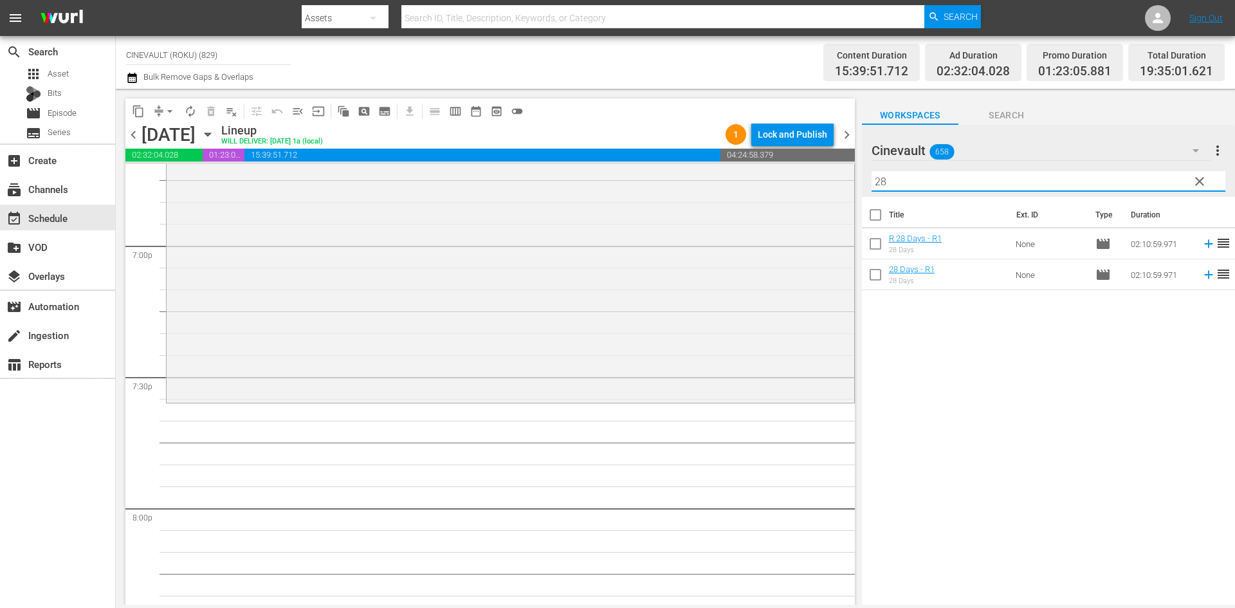
click at [1012, 275] on td "None" at bounding box center [1050, 274] width 80 height 31
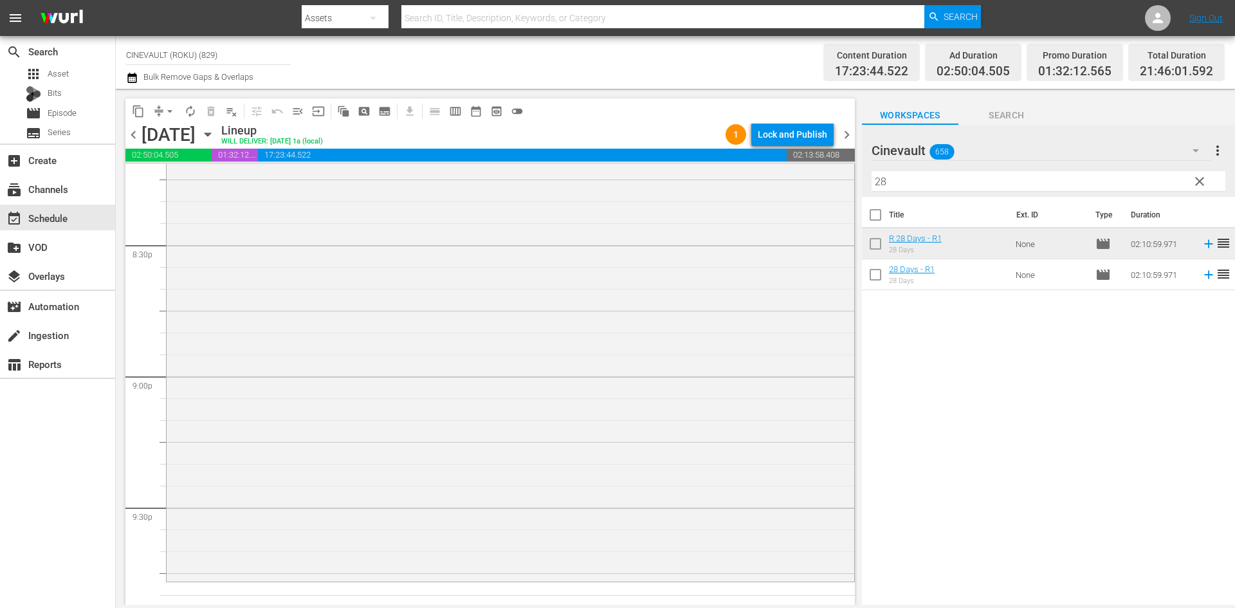
scroll to position [5362, 0]
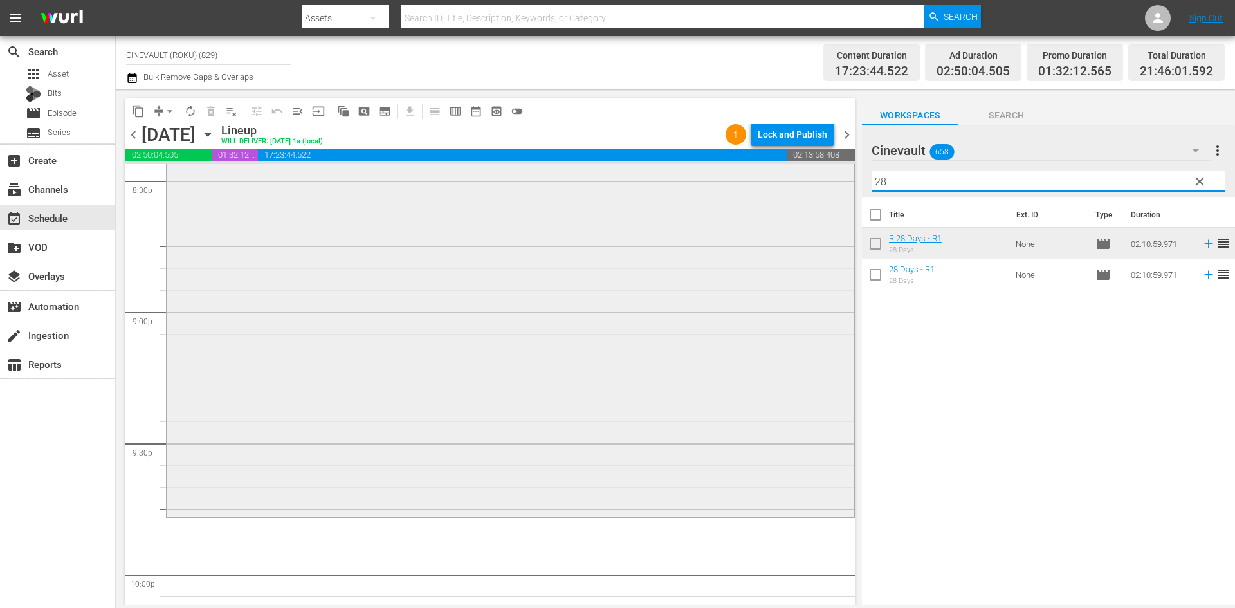
drag, startPoint x: 906, startPoint y: 176, endPoint x: 839, endPoint y: 193, distance: 69.7
click at [839, 193] on div "content_copy compress arrow_drop_down autorenew_outlined delete_forever_outline…" at bounding box center [675, 347] width 1119 height 516
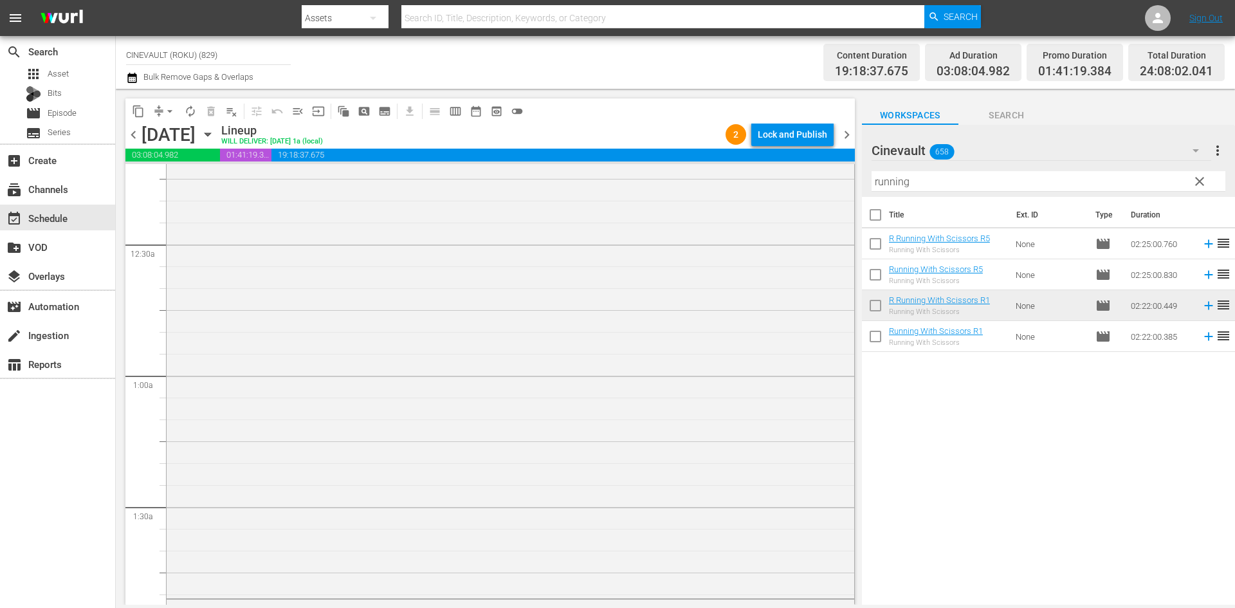
scroll to position [0, 0]
click at [805, 123] on div "content_copy compress arrow_drop_down autorenew_outlined delete_forever_outline…" at bounding box center [489, 110] width 729 height 25
click at [806, 132] on div "Lock and Publish" at bounding box center [792, 134] width 69 height 23
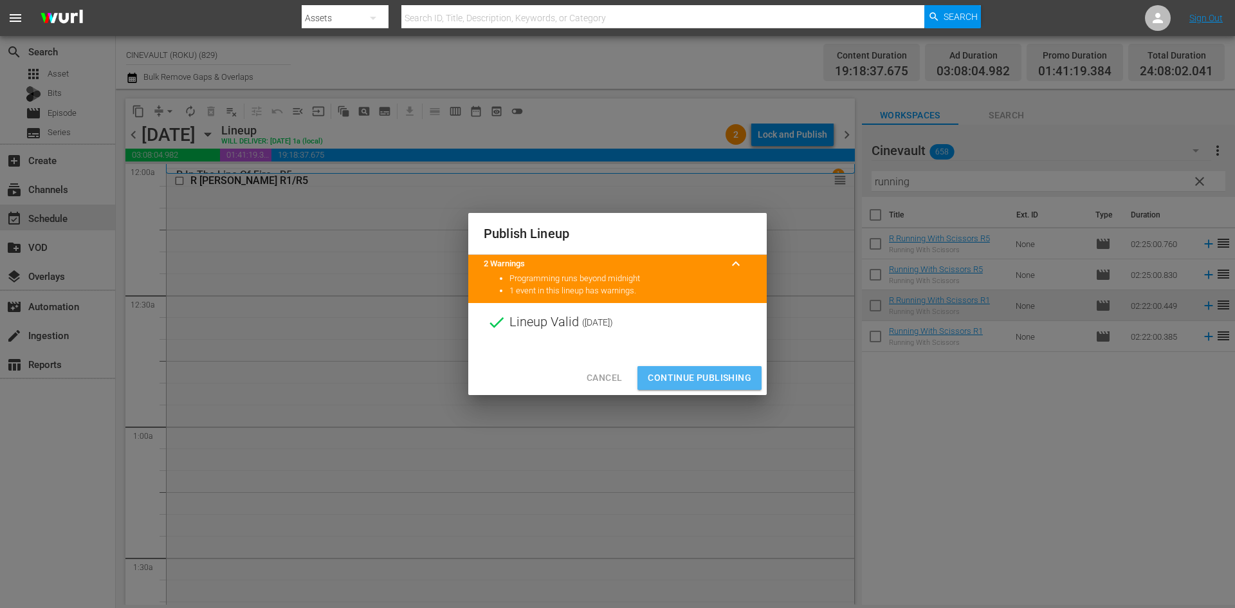
click at [726, 379] on span "Continue Publishing" at bounding box center [700, 378] width 104 height 16
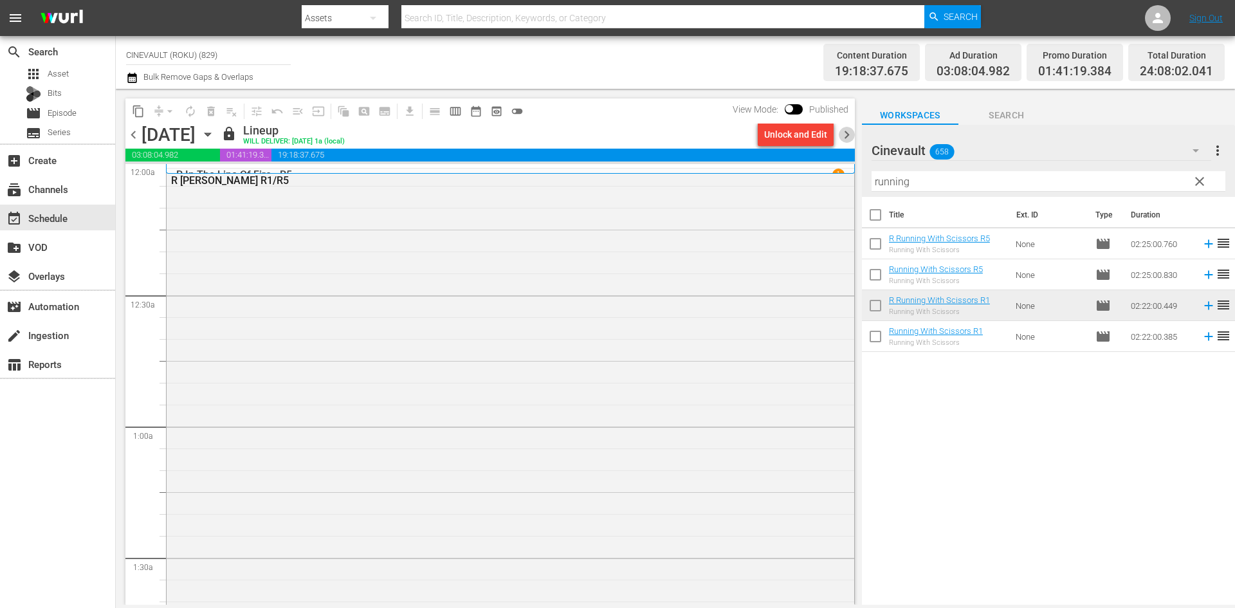
click at [846, 136] on span "chevron_right" at bounding box center [847, 135] width 16 height 16
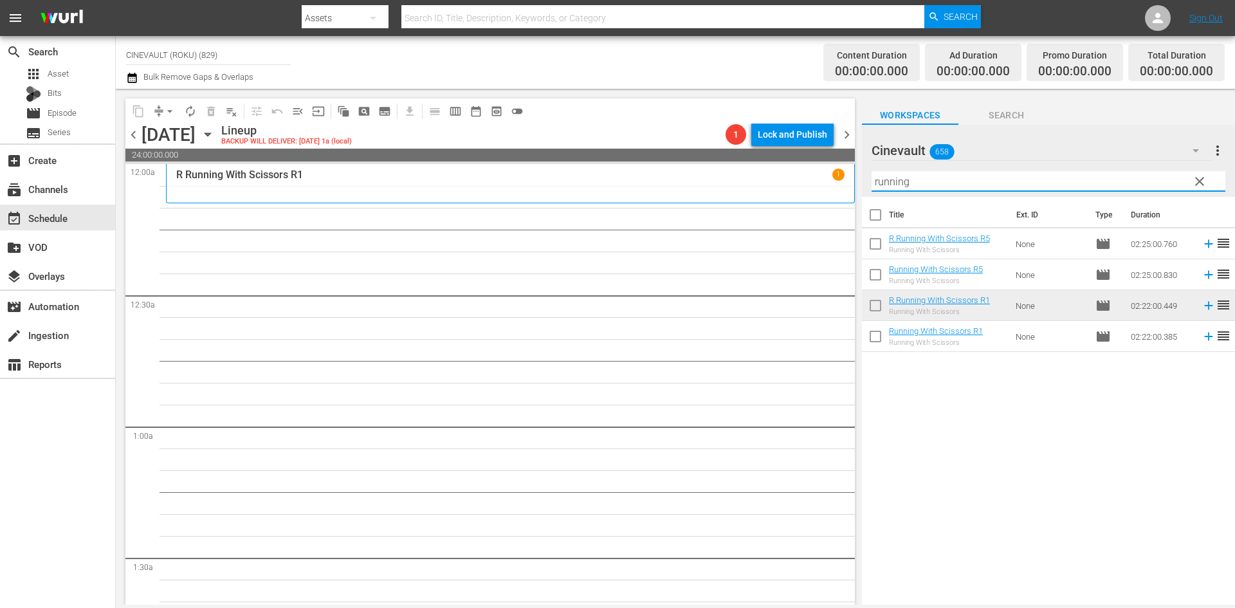
drag, startPoint x: 970, startPoint y: 185, endPoint x: 836, endPoint y: 191, distance: 133.9
click at [836, 191] on div "content_copy compress arrow_drop_down autorenew_outlined delete_forever_outline…" at bounding box center [675, 347] width 1119 height 516
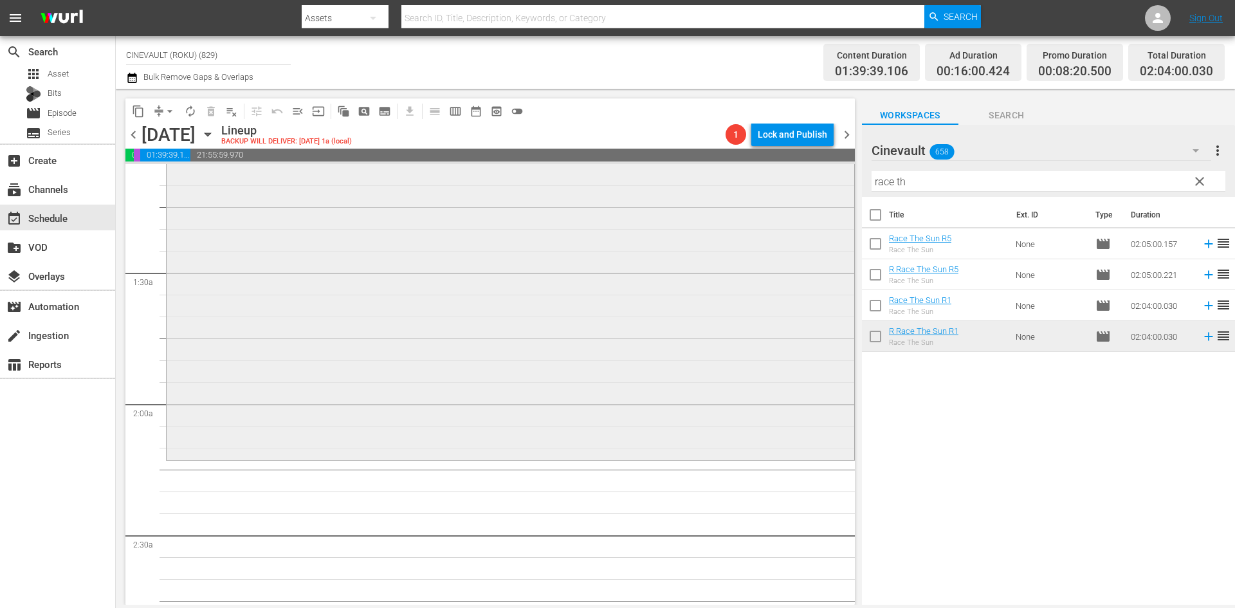
scroll to position [386, 0]
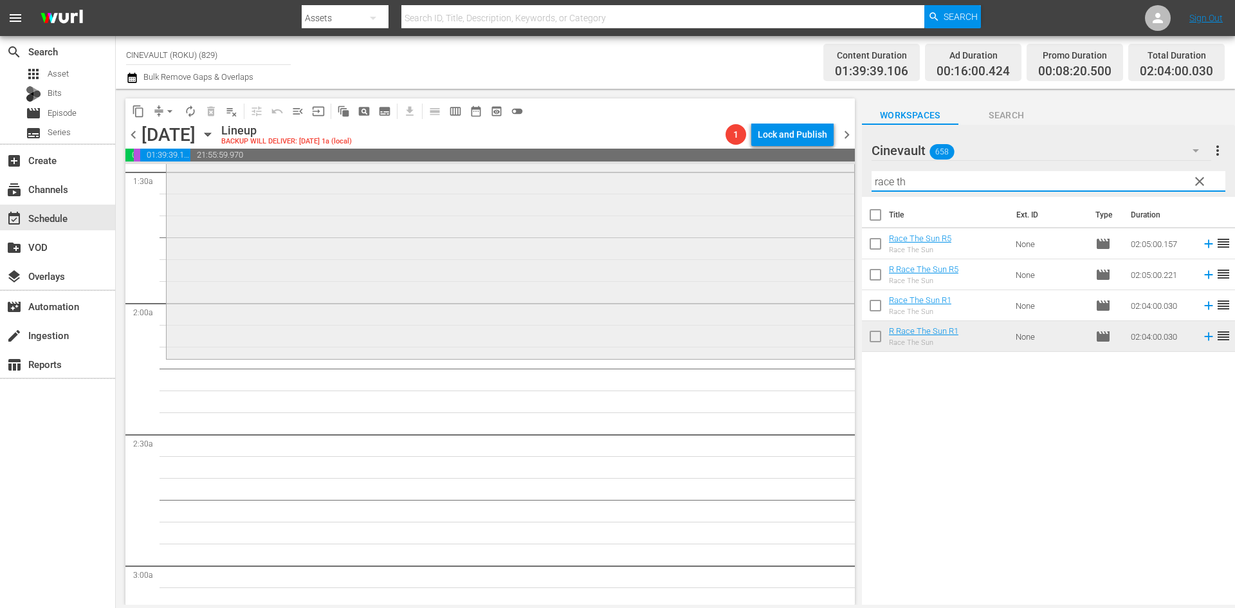
drag, startPoint x: 944, startPoint y: 176, endPoint x: 821, endPoint y: 174, distance: 123.5
click at [821, 174] on div "content_copy compress arrow_drop_down autorenew_outlined delete_forever_outline…" at bounding box center [675, 347] width 1119 height 516
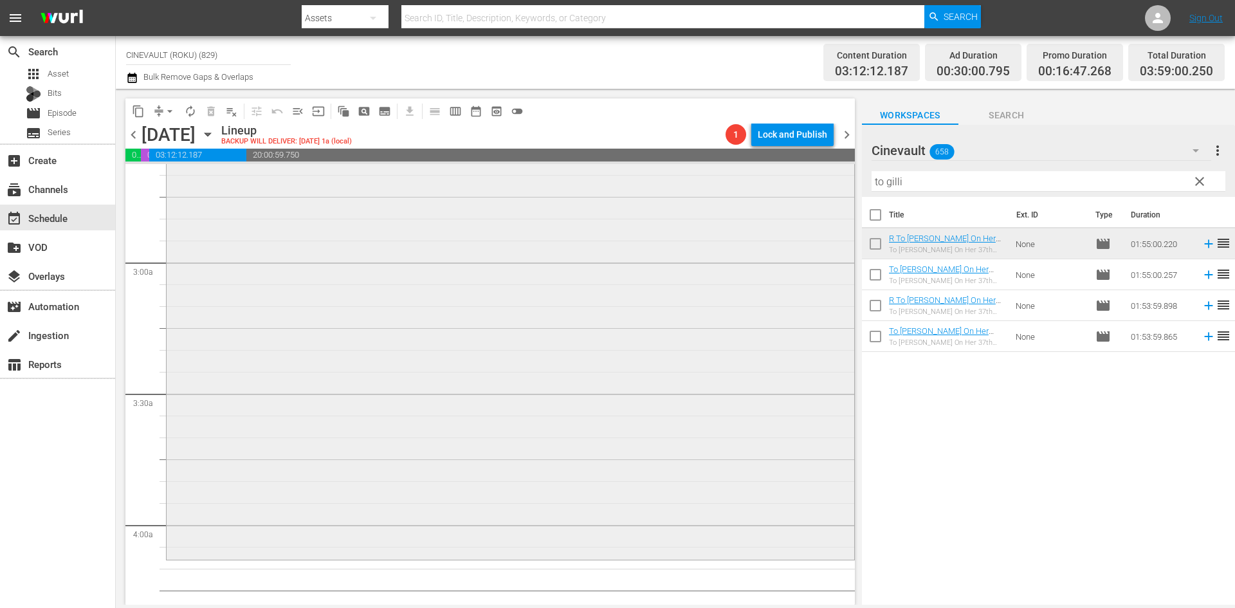
scroll to position [707, 0]
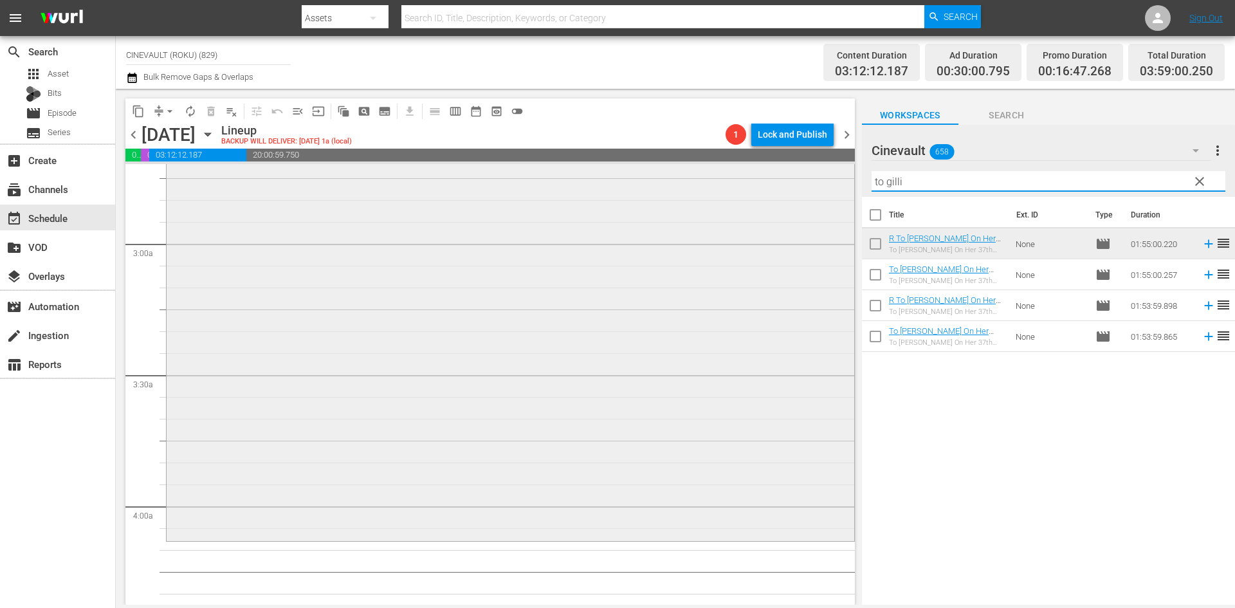
drag, startPoint x: 987, startPoint y: 172, endPoint x: 538, endPoint y: 183, distance: 448.4
click at [538, 183] on div "content_copy compress arrow_drop_down autorenew_outlined delete_forever_outline…" at bounding box center [675, 347] width 1119 height 516
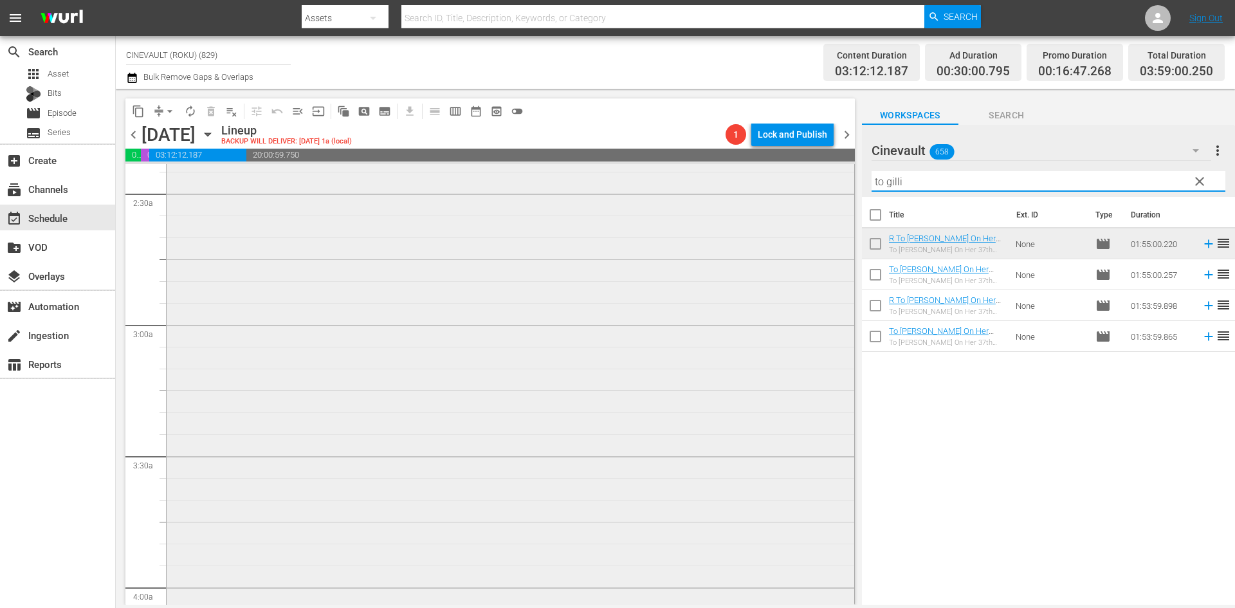
scroll to position [514, 0]
click at [892, 183] on input "to gilli" at bounding box center [1048, 181] width 354 height 21
drag, startPoint x: 948, startPoint y: 180, endPoint x: 859, endPoint y: 176, distance: 89.5
click at [859, 176] on div "content_copy compress arrow_drop_down autorenew_outlined delete_forever_outline…" at bounding box center [675, 347] width 1119 height 516
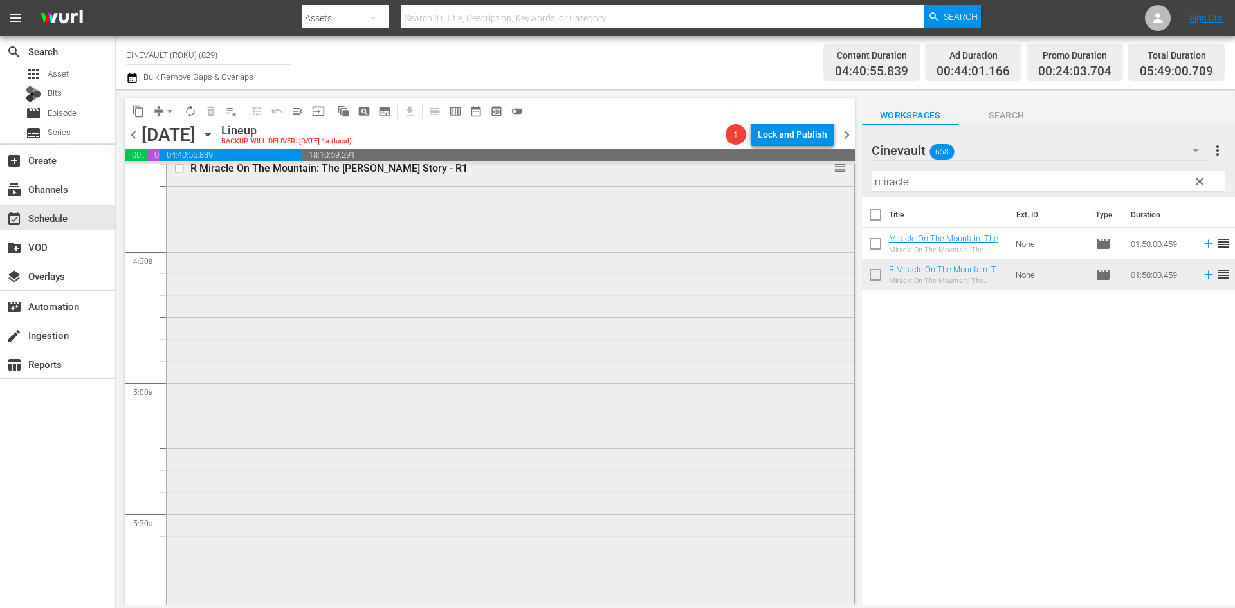
scroll to position [1222, 0]
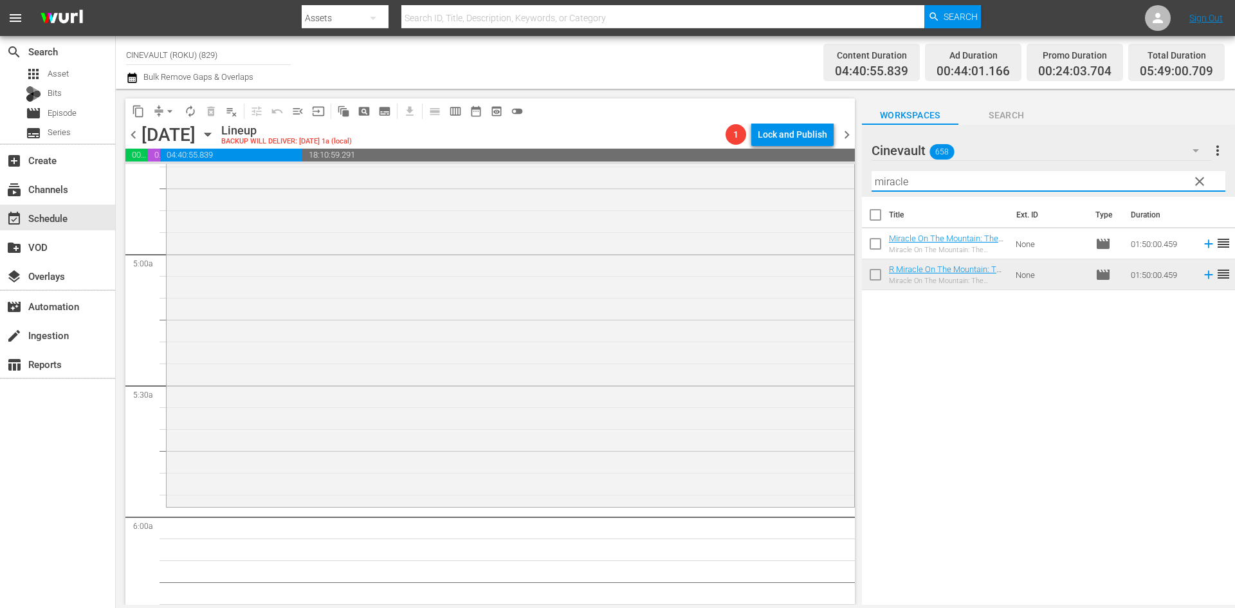
drag, startPoint x: 954, startPoint y: 177, endPoint x: 712, endPoint y: 157, distance: 243.3
click at [712, 157] on div "content_copy compress arrow_drop_down autorenew_outlined delete_forever_outline…" at bounding box center [675, 347] width 1119 height 516
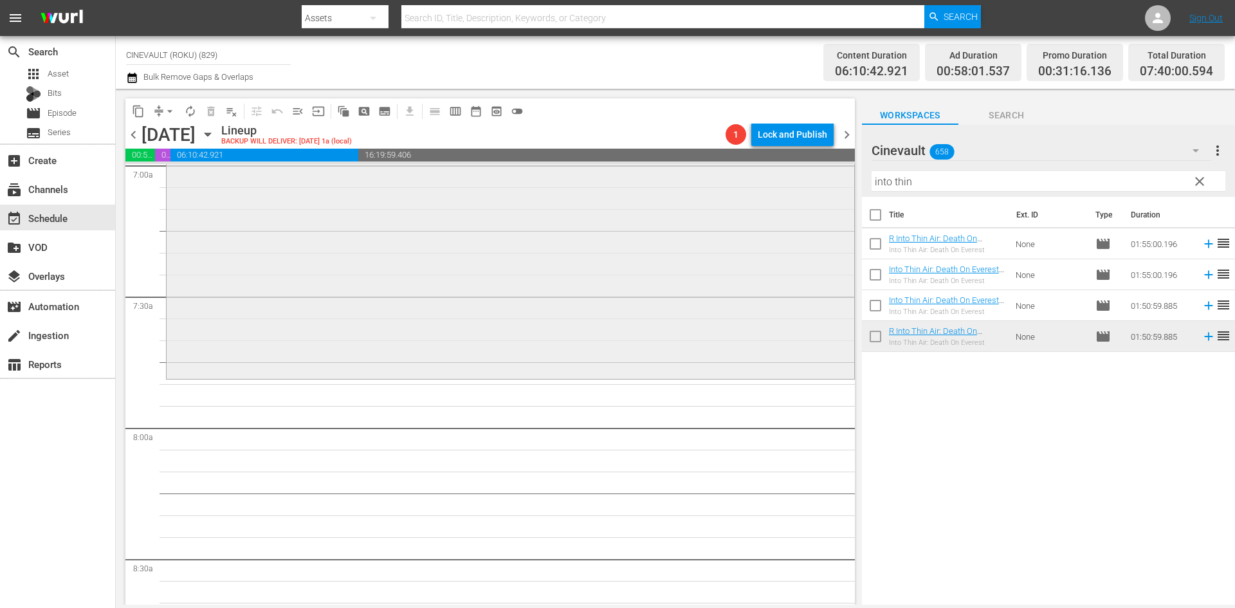
scroll to position [1865, 0]
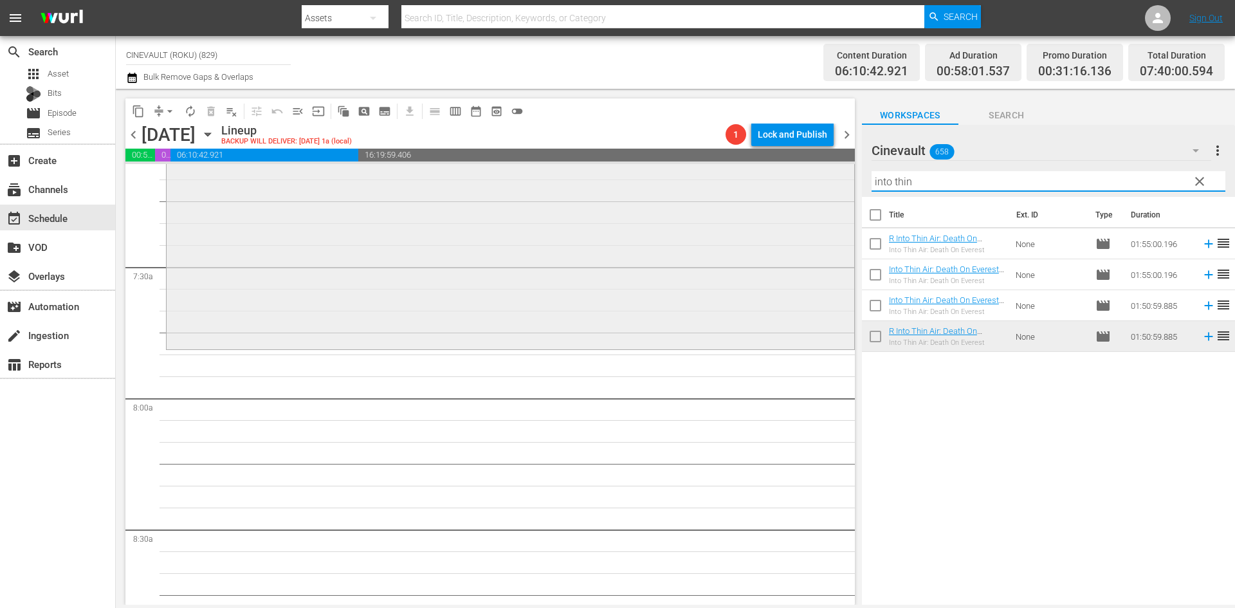
drag, startPoint x: 970, startPoint y: 174, endPoint x: 752, endPoint y: 165, distance: 217.6
click at [752, 165] on div "content_copy compress arrow_drop_down autorenew_outlined delete_forever_outline…" at bounding box center [675, 347] width 1119 height 516
type input "every t"
drag, startPoint x: 957, startPoint y: 185, endPoint x: 840, endPoint y: 178, distance: 117.3
click at [840, 178] on div "content_copy compress arrow_drop_down autorenew_outlined delete_forever_outline…" at bounding box center [675, 347] width 1119 height 516
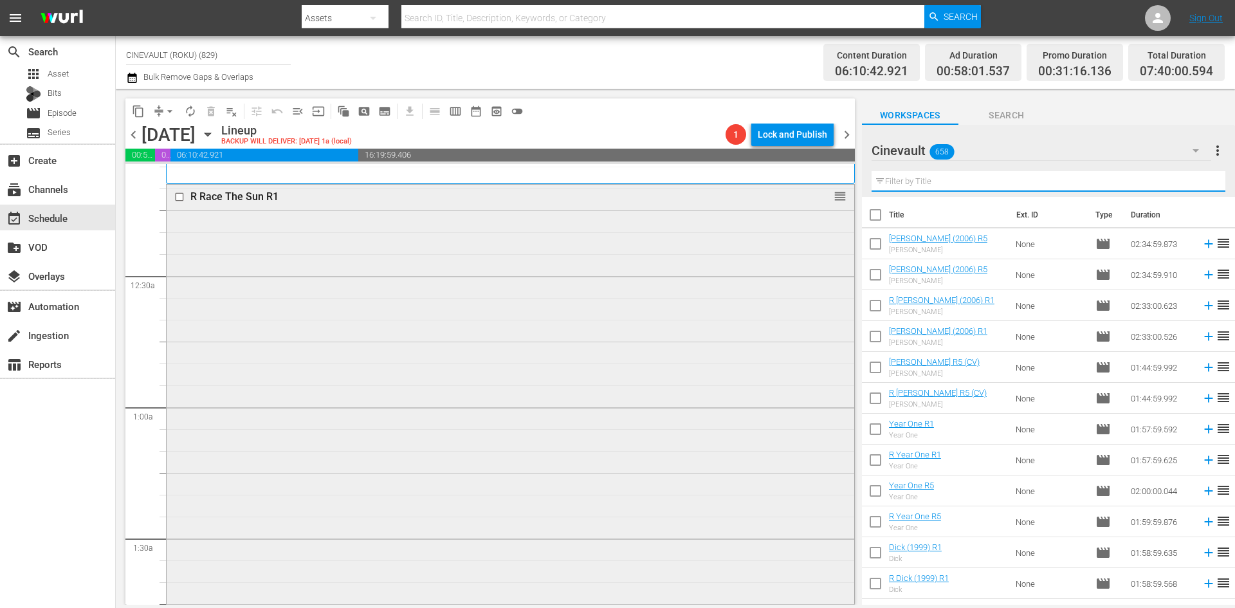
scroll to position [0, 0]
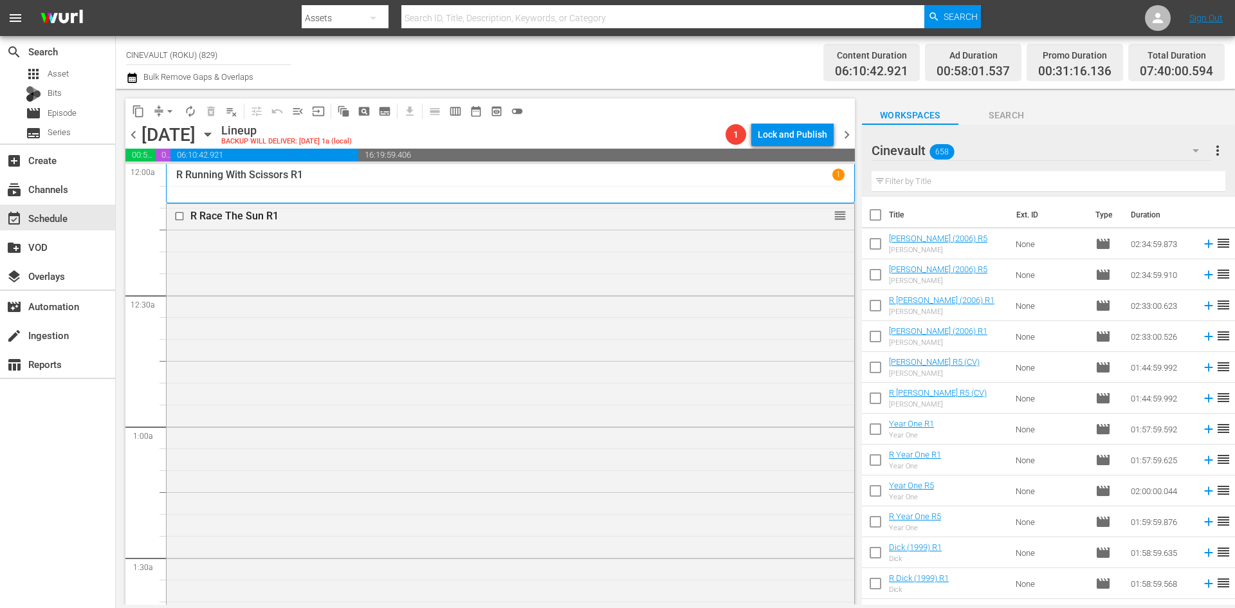
drag, startPoint x: 914, startPoint y: 590, endPoint x: 1067, endPoint y: 113, distance: 500.9
click at [1067, 113] on div "Workspaces Search" at bounding box center [1048, 112] width 373 height 26
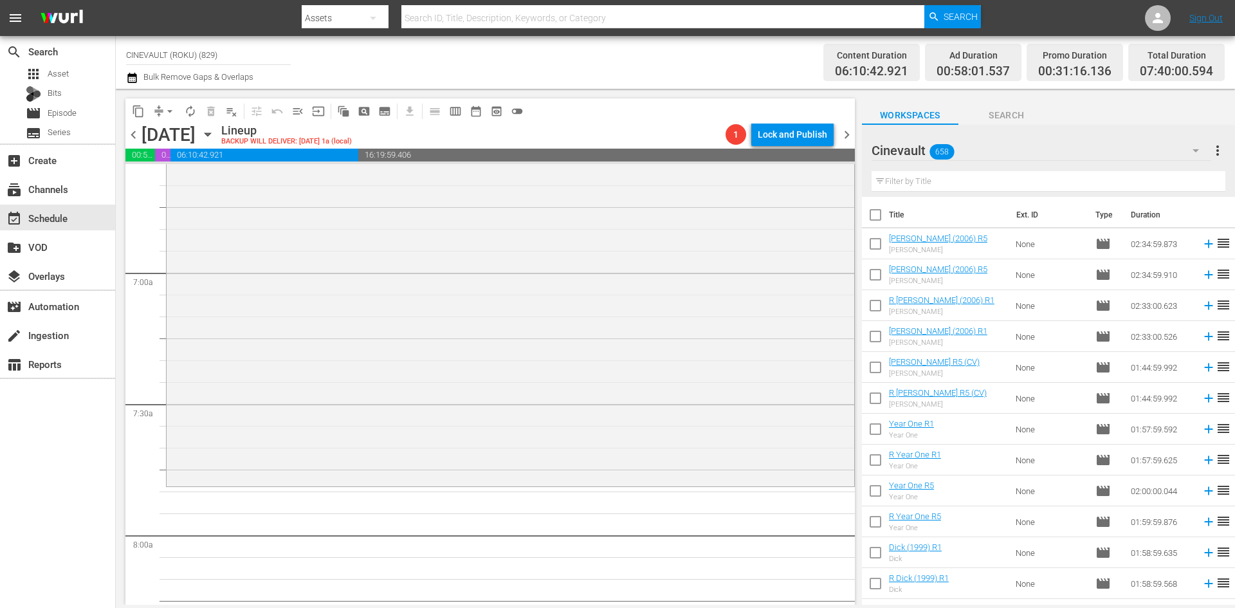
scroll to position [1801, 0]
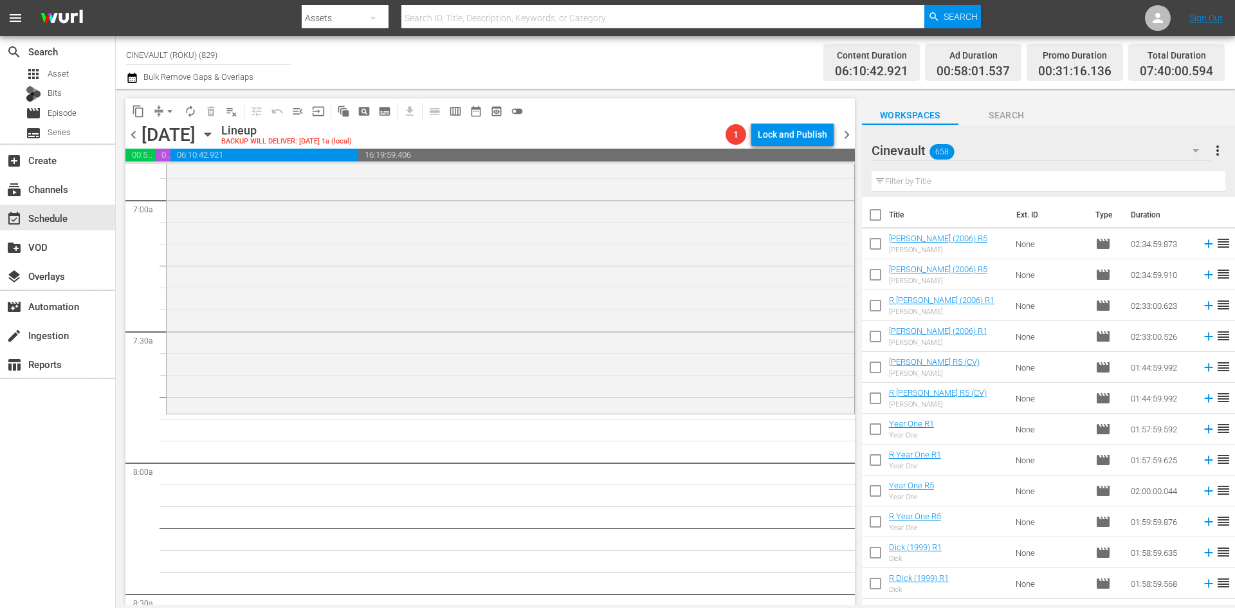
click at [952, 194] on div "Filter by Title" at bounding box center [1048, 181] width 354 height 31
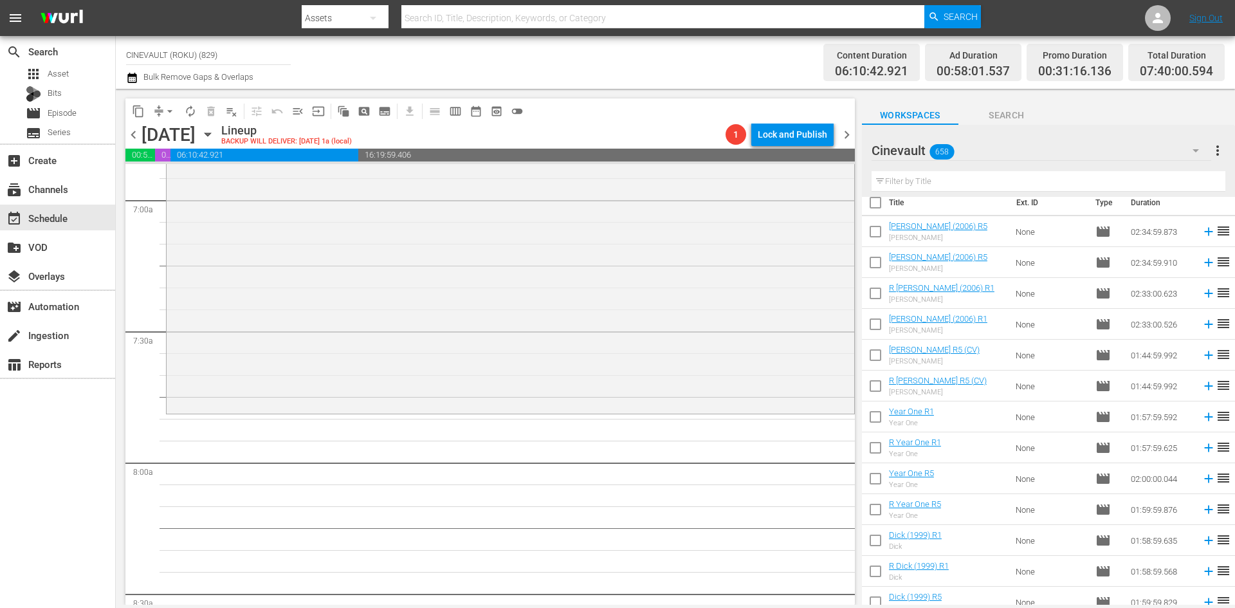
scroll to position [0, 0]
